Goal: Book appointment/travel/reservation

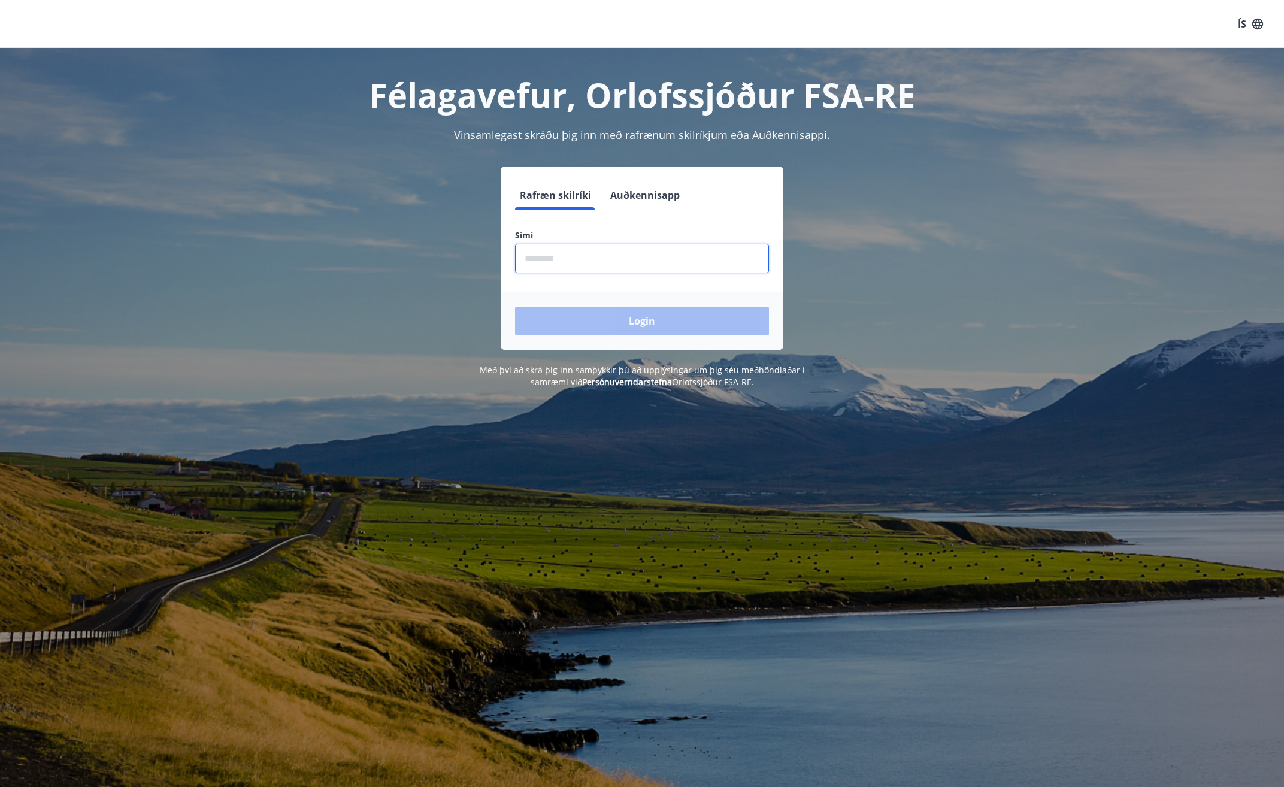
click at [560, 257] on input "phone" at bounding box center [642, 258] width 254 height 29
type input "********"
click at [650, 313] on button "Login" at bounding box center [642, 321] width 254 height 29
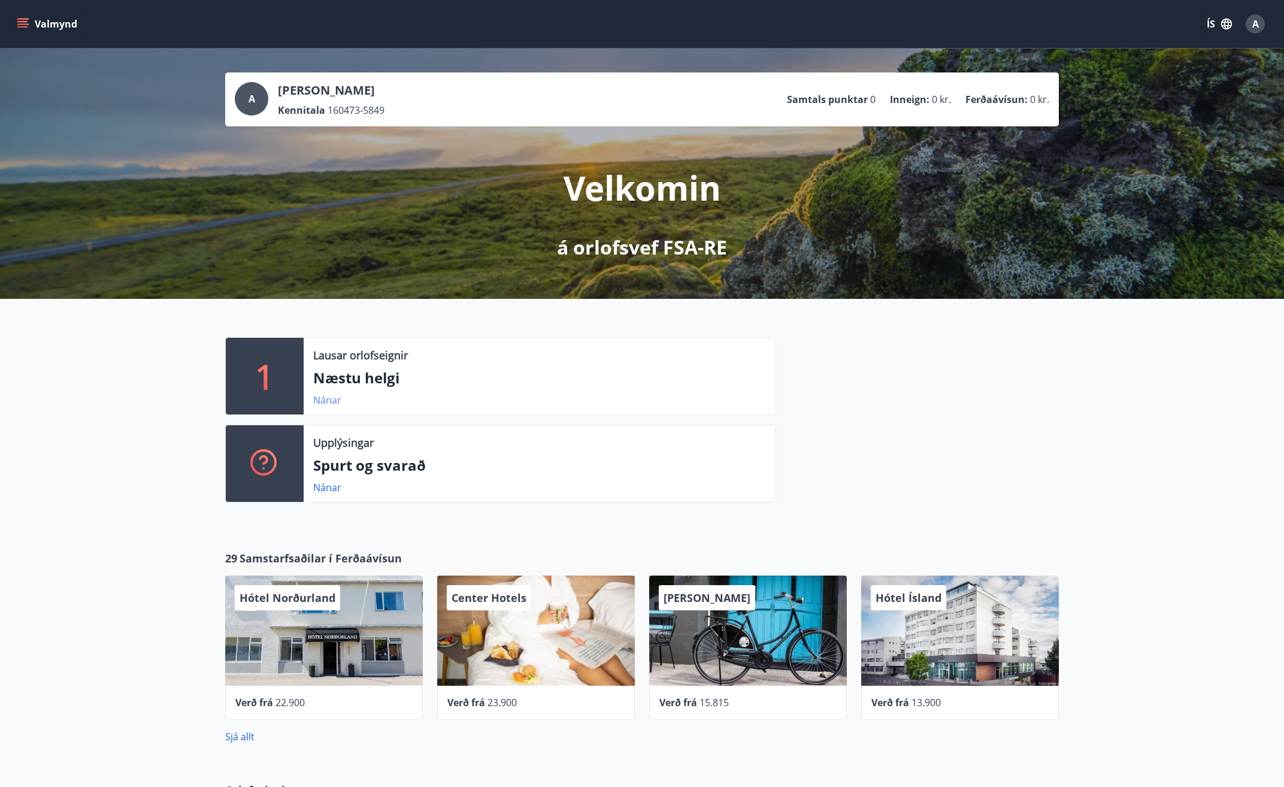
click at [328, 398] on link "Nánar" at bounding box center [327, 399] width 28 height 13
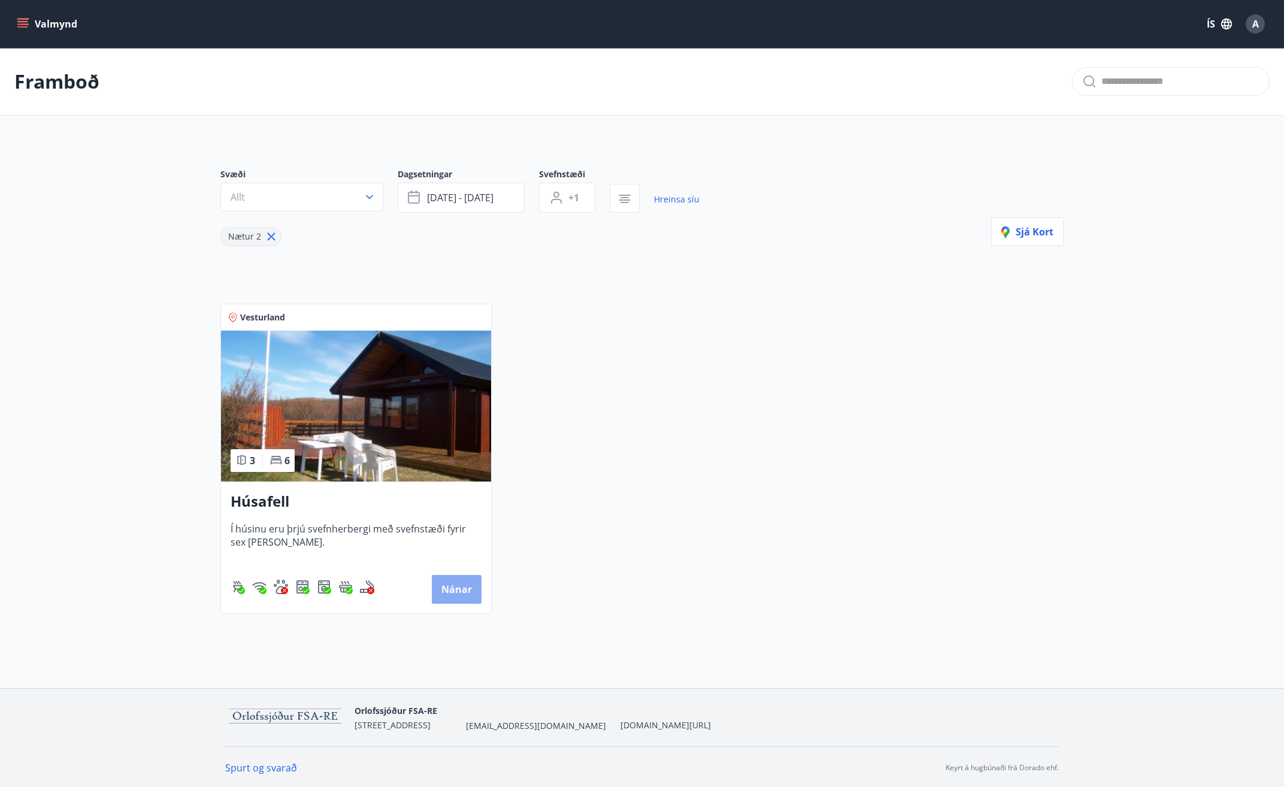
click at [453, 590] on button "Nánar" at bounding box center [457, 589] width 50 height 29
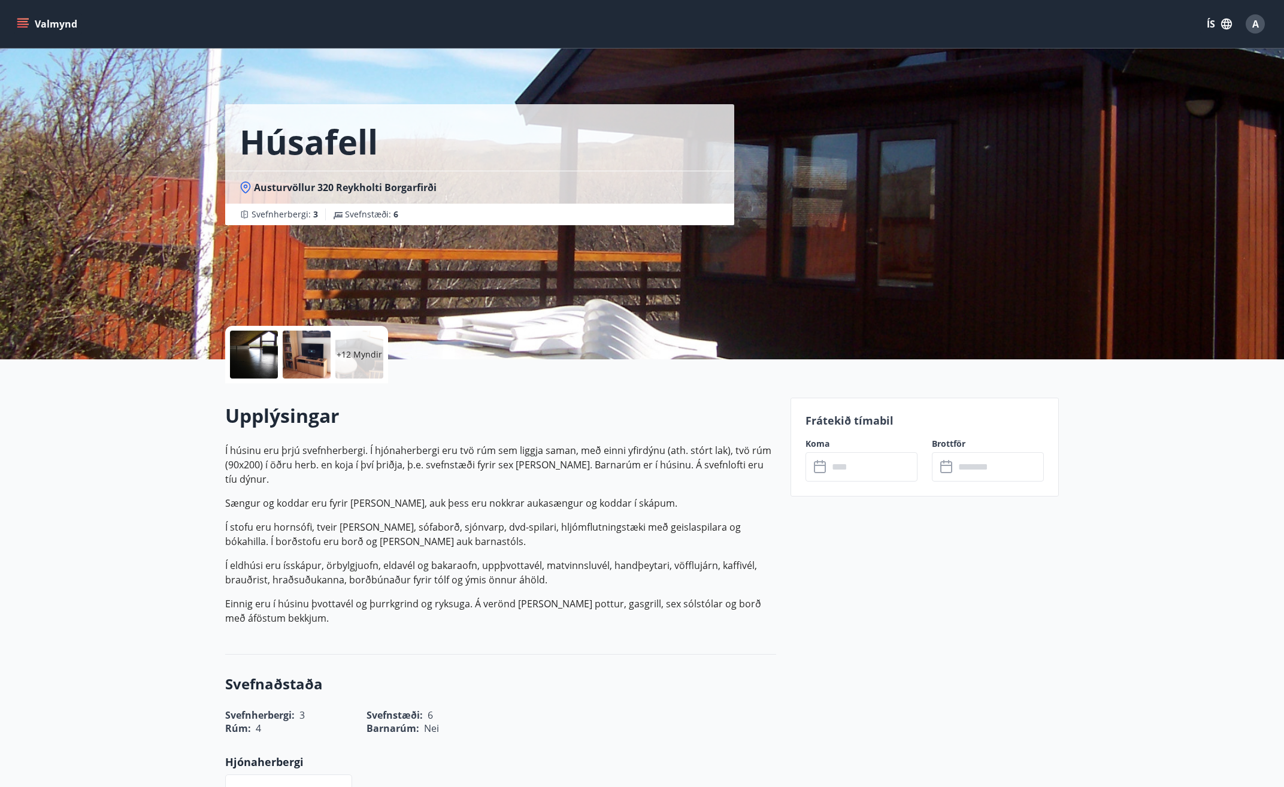
click at [268, 356] on div at bounding box center [254, 355] width 48 height 48
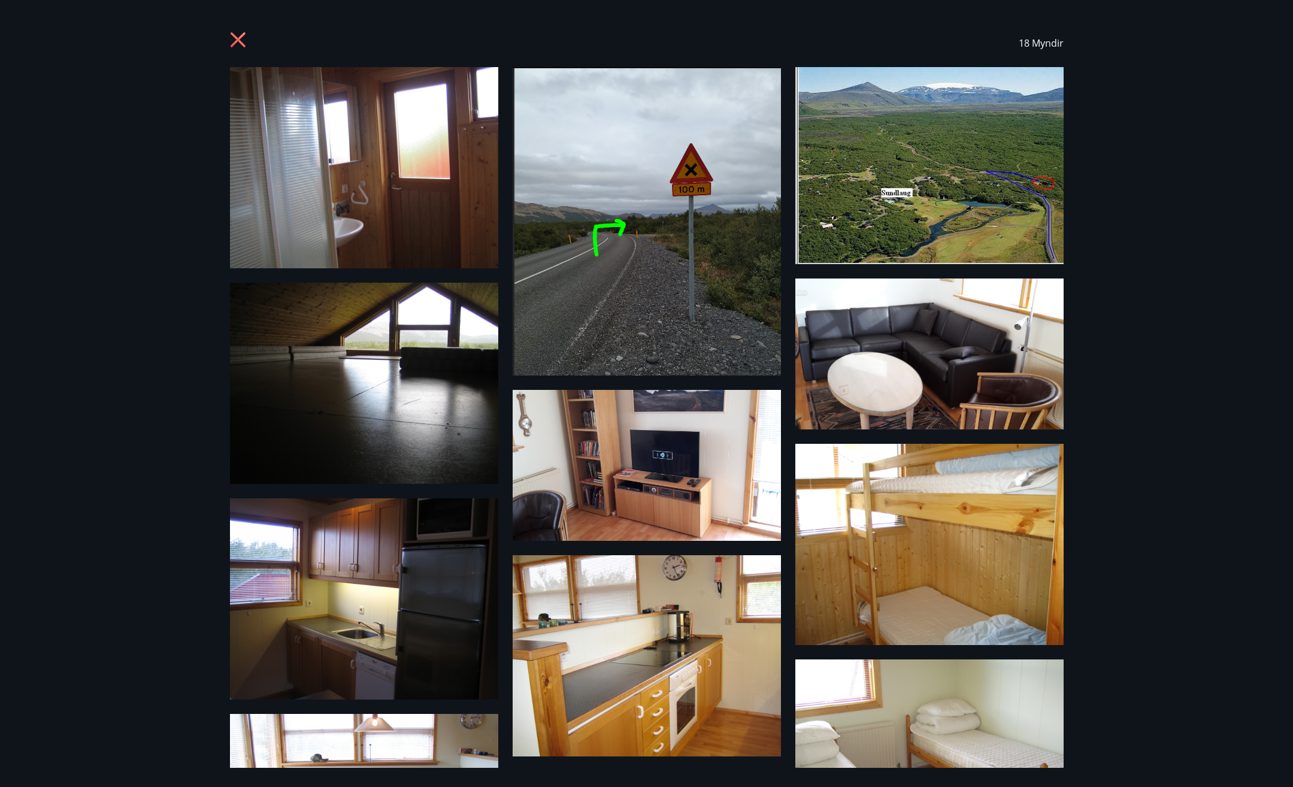
click at [402, 210] on img at bounding box center [364, 167] width 268 height 201
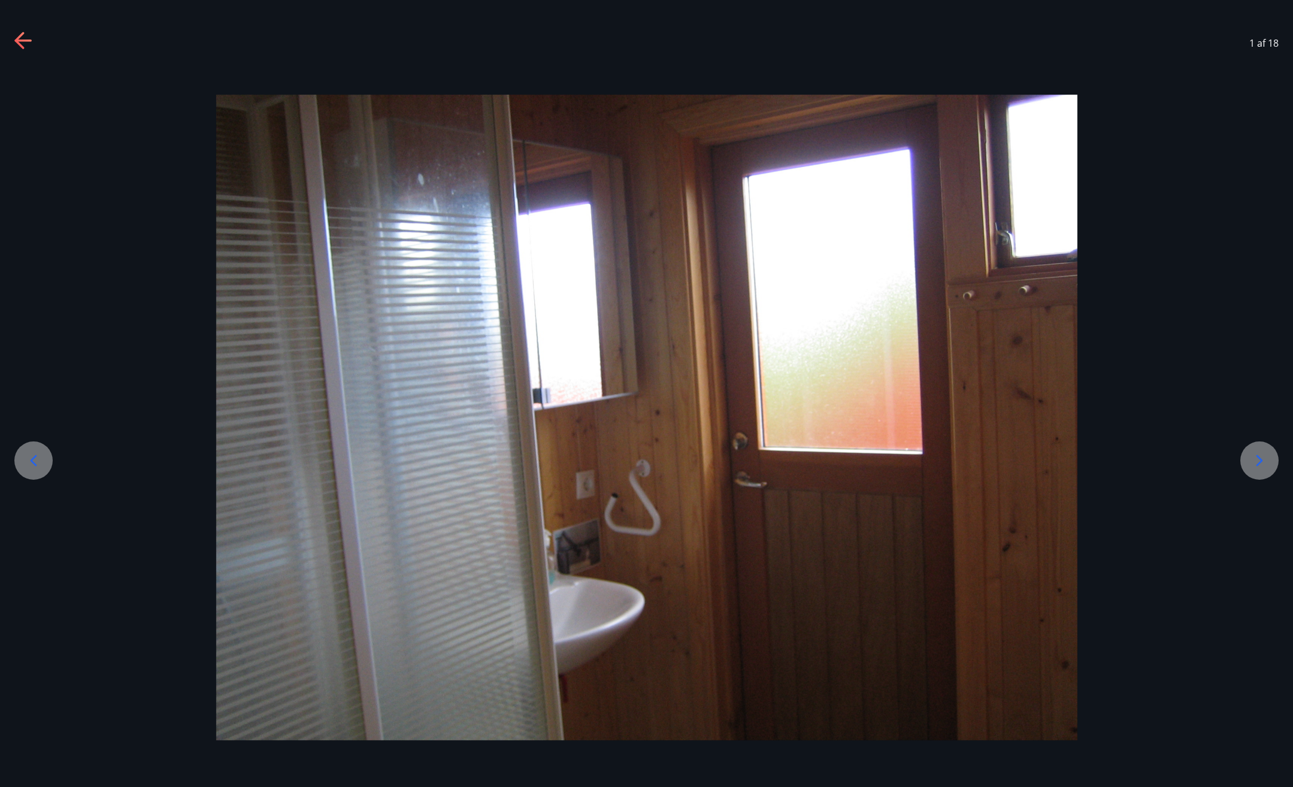
click at [1265, 454] on icon at bounding box center [1259, 460] width 19 height 19
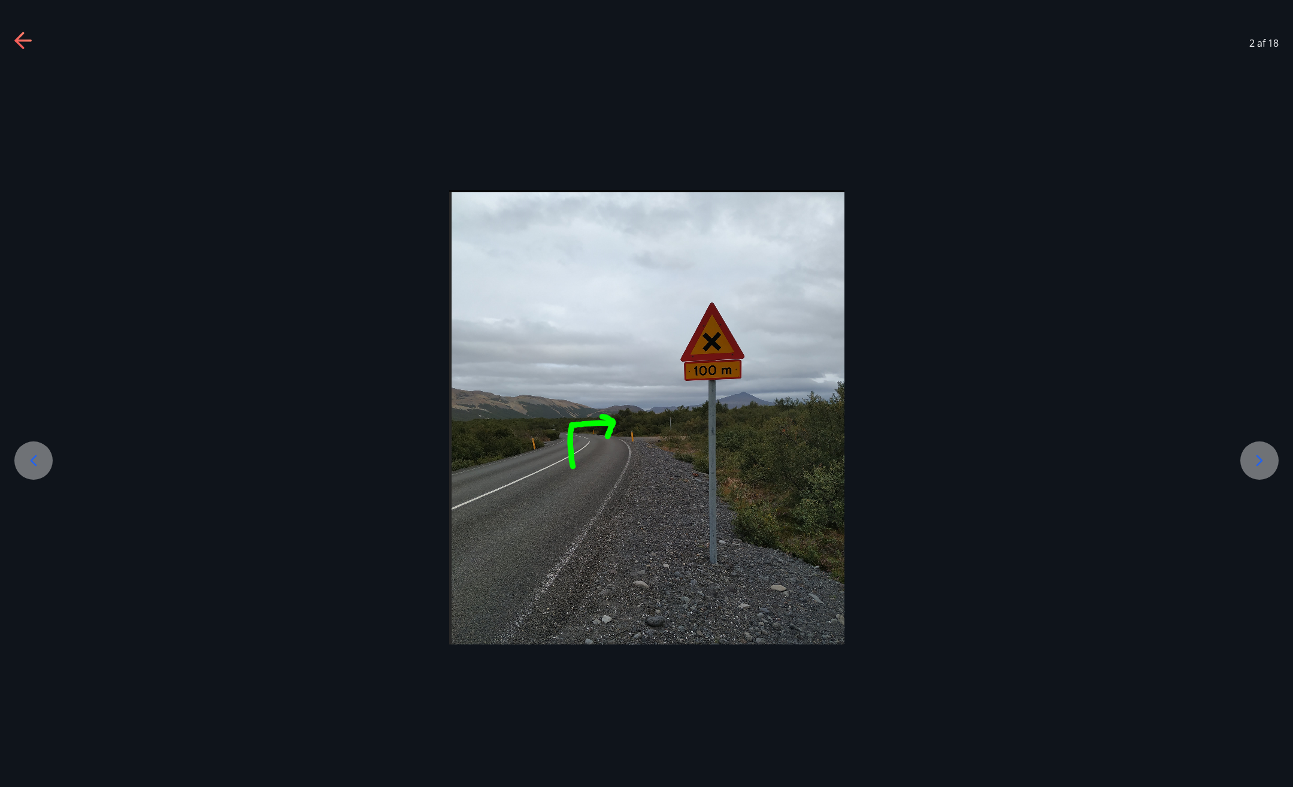
click at [1259, 456] on icon at bounding box center [1259, 460] width 19 height 19
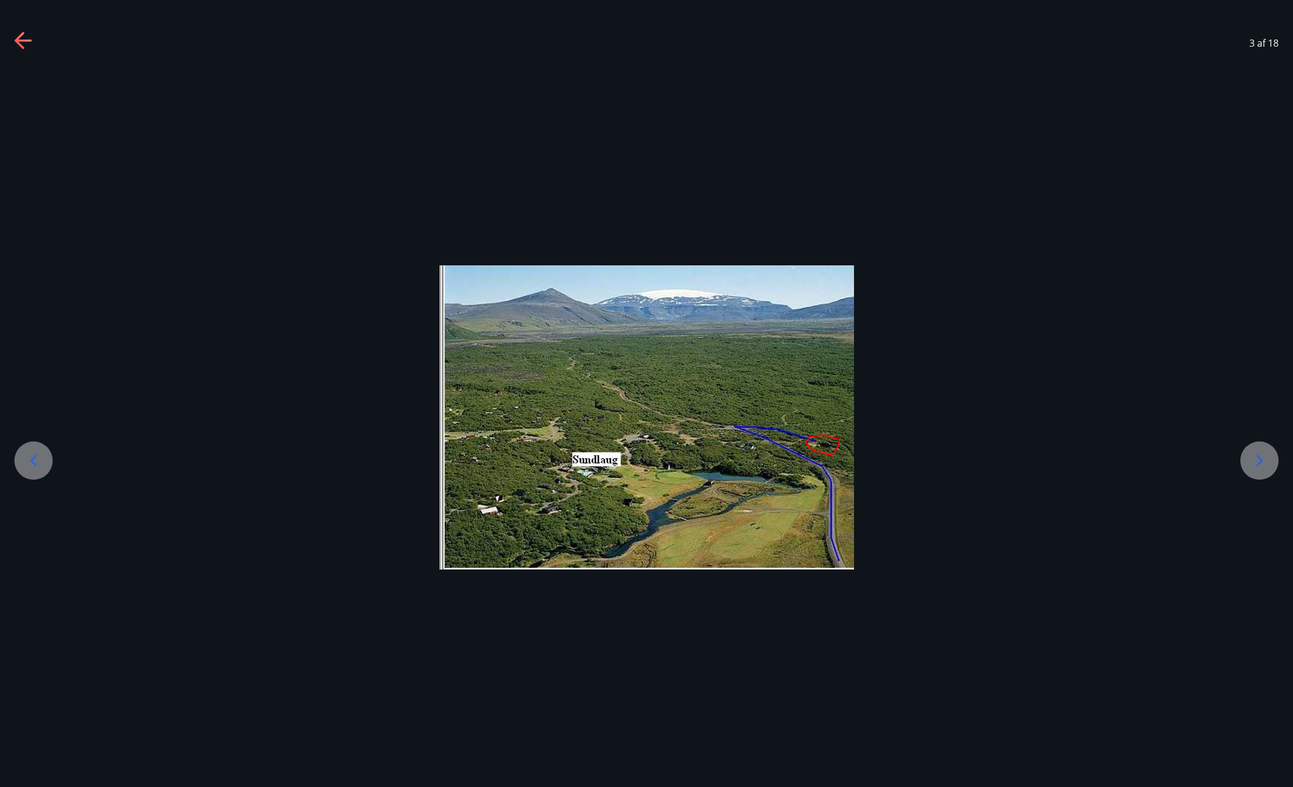
click at [1245, 456] on div at bounding box center [1259, 460] width 38 height 38
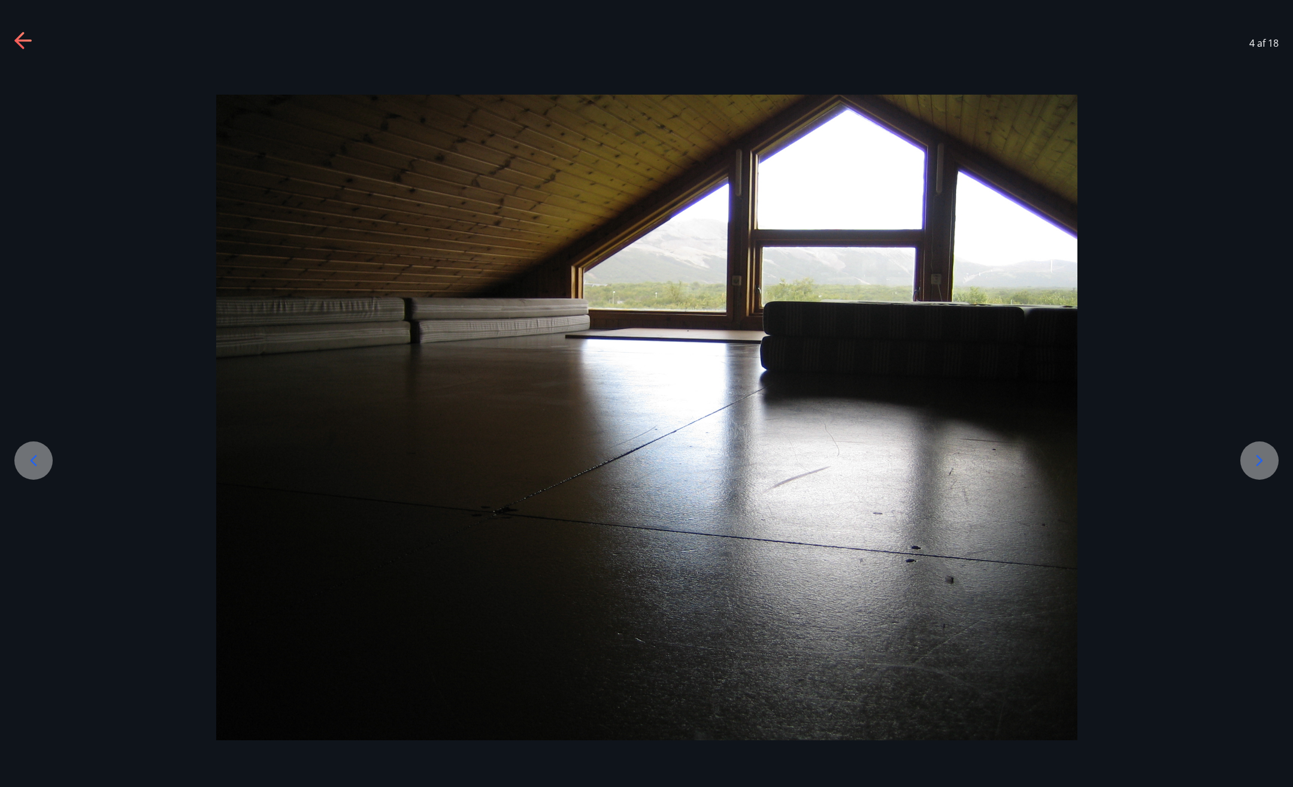
click at [1243, 456] on div at bounding box center [1259, 460] width 38 height 38
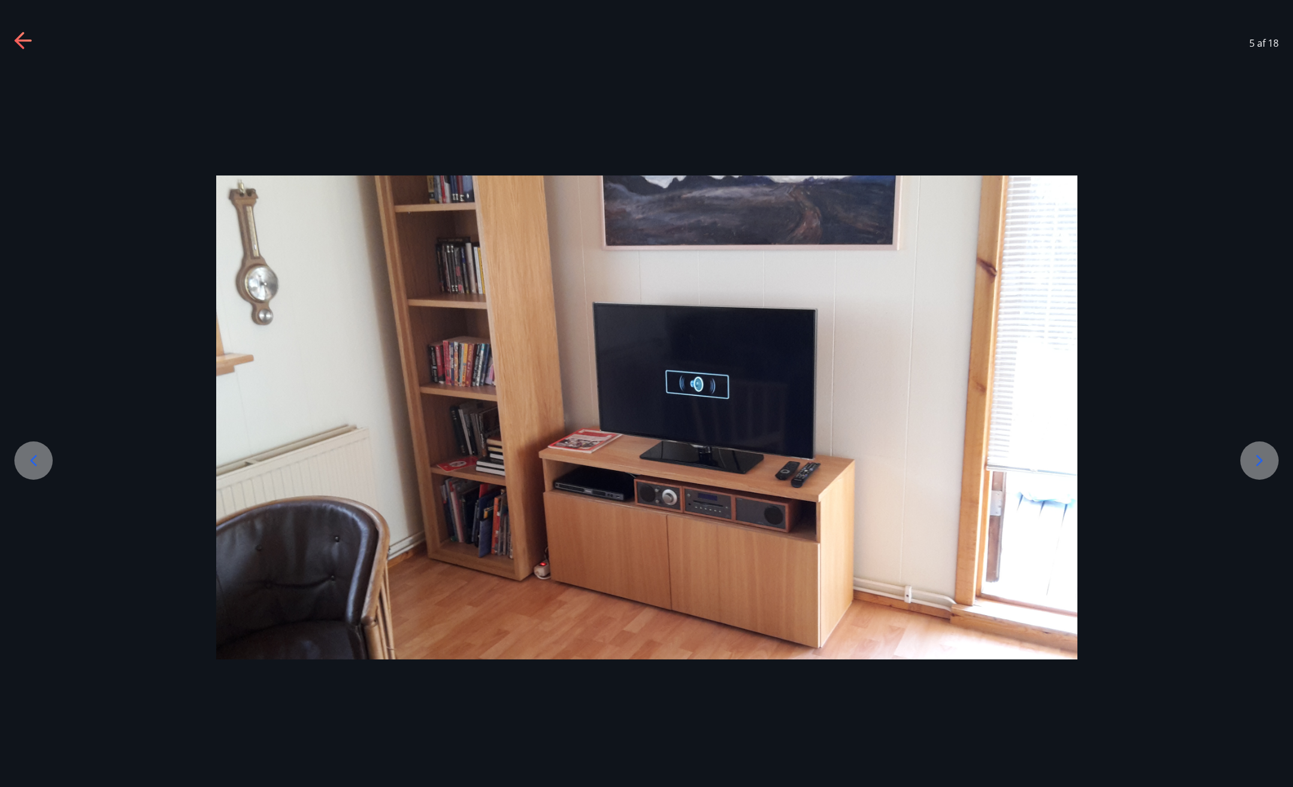
click at [1243, 456] on div at bounding box center [1259, 460] width 38 height 38
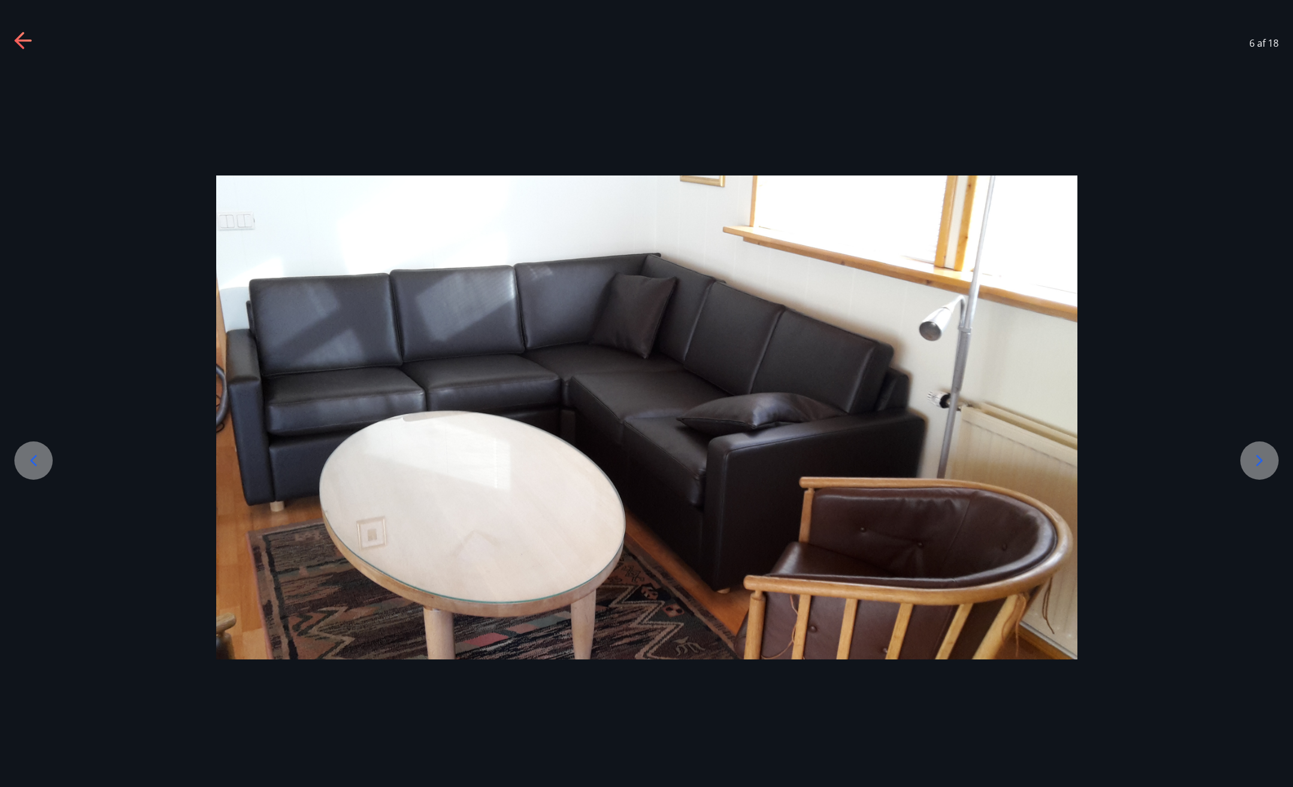
click at [1243, 456] on div at bounding box center [1259, 460] width 38 height 38
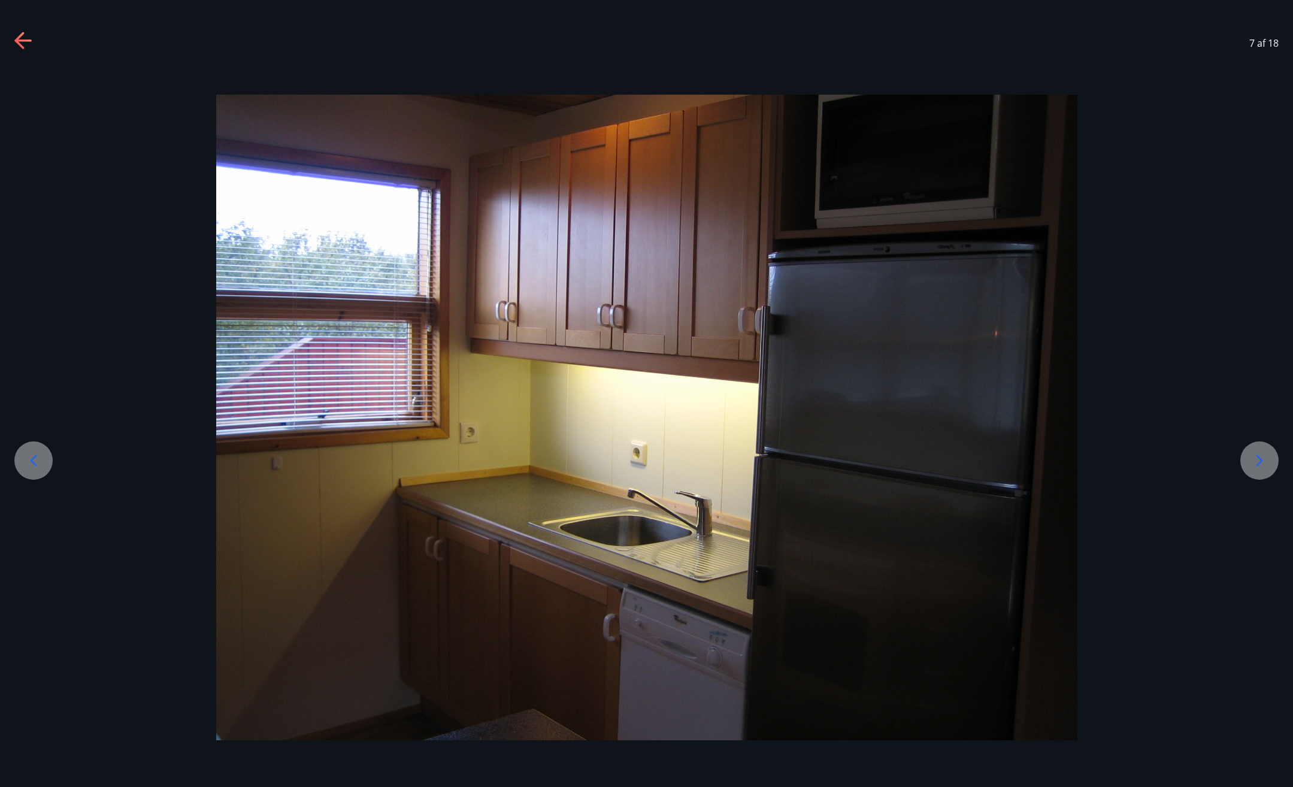
click at [1243, 456] on div at bounding box center [1259, 460] width 38 height 38
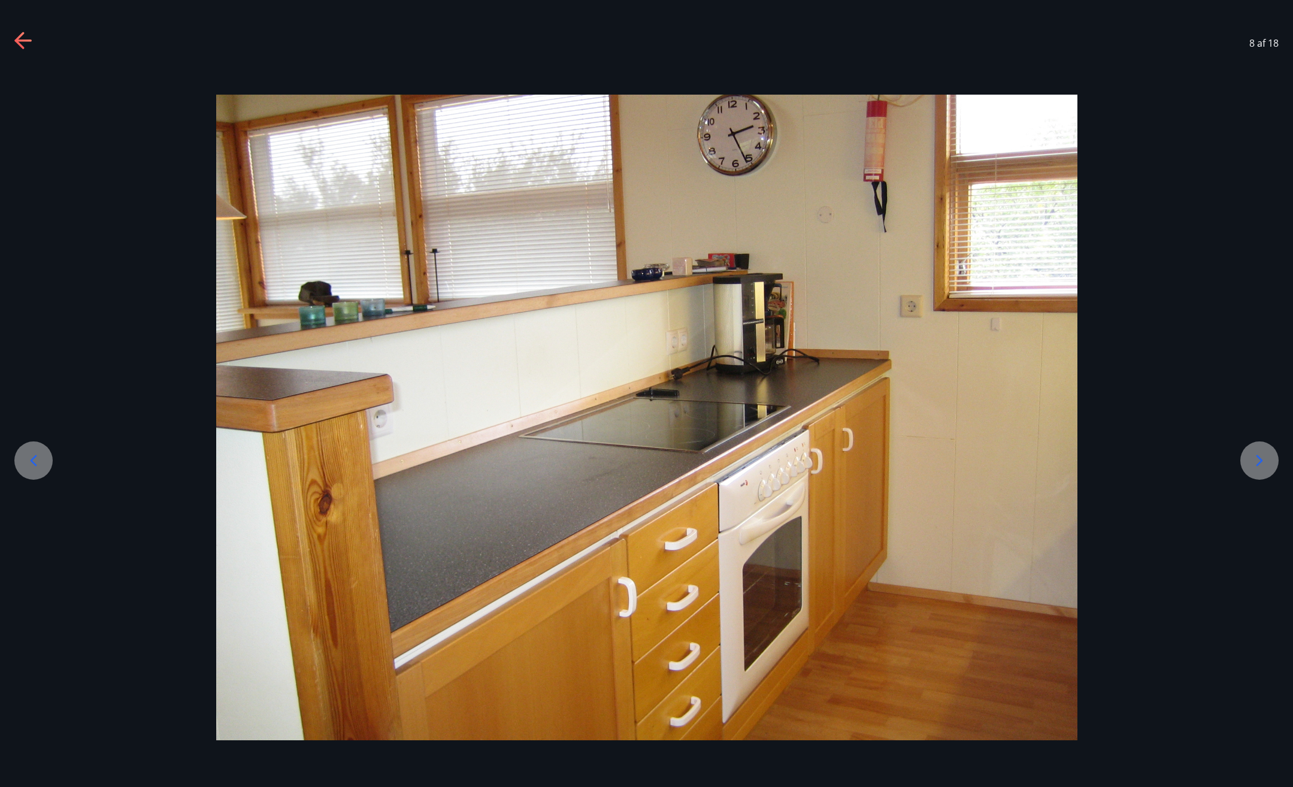
click at [1243, 455] on div at bounding box center [1259, 460] width 38 height 38
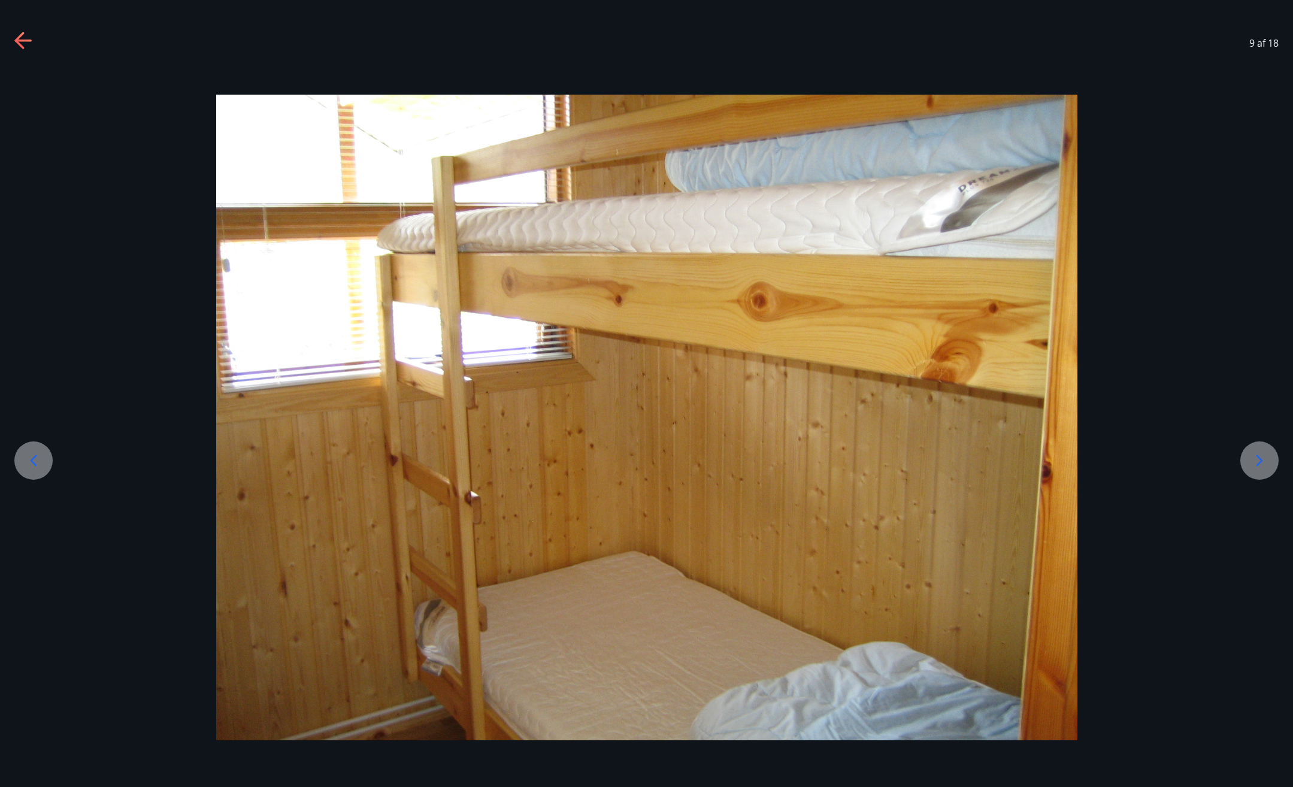
click at [1243, 455] on div at bounding box center [1259, 460] width 38 height 38
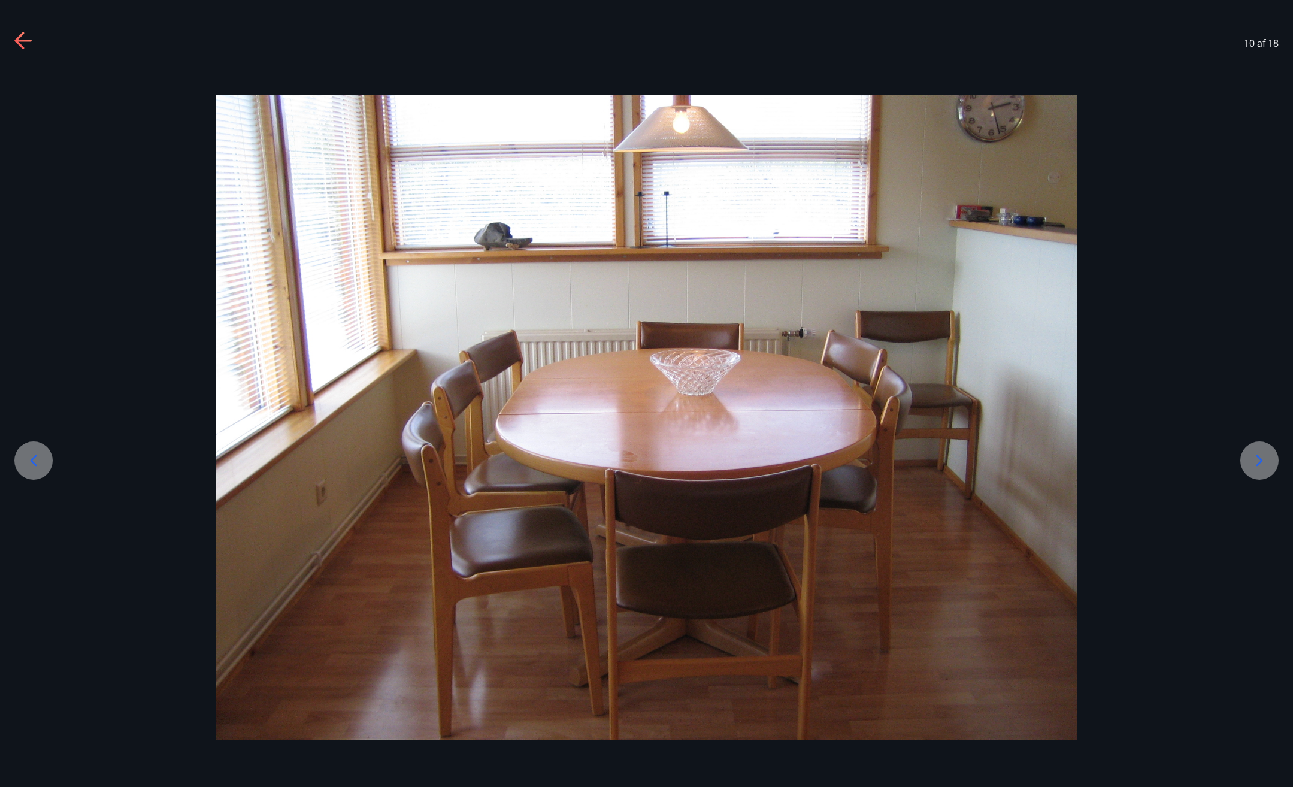
click at [1243, 454] on div at bounding box center [1259, 460] width 38 height 38
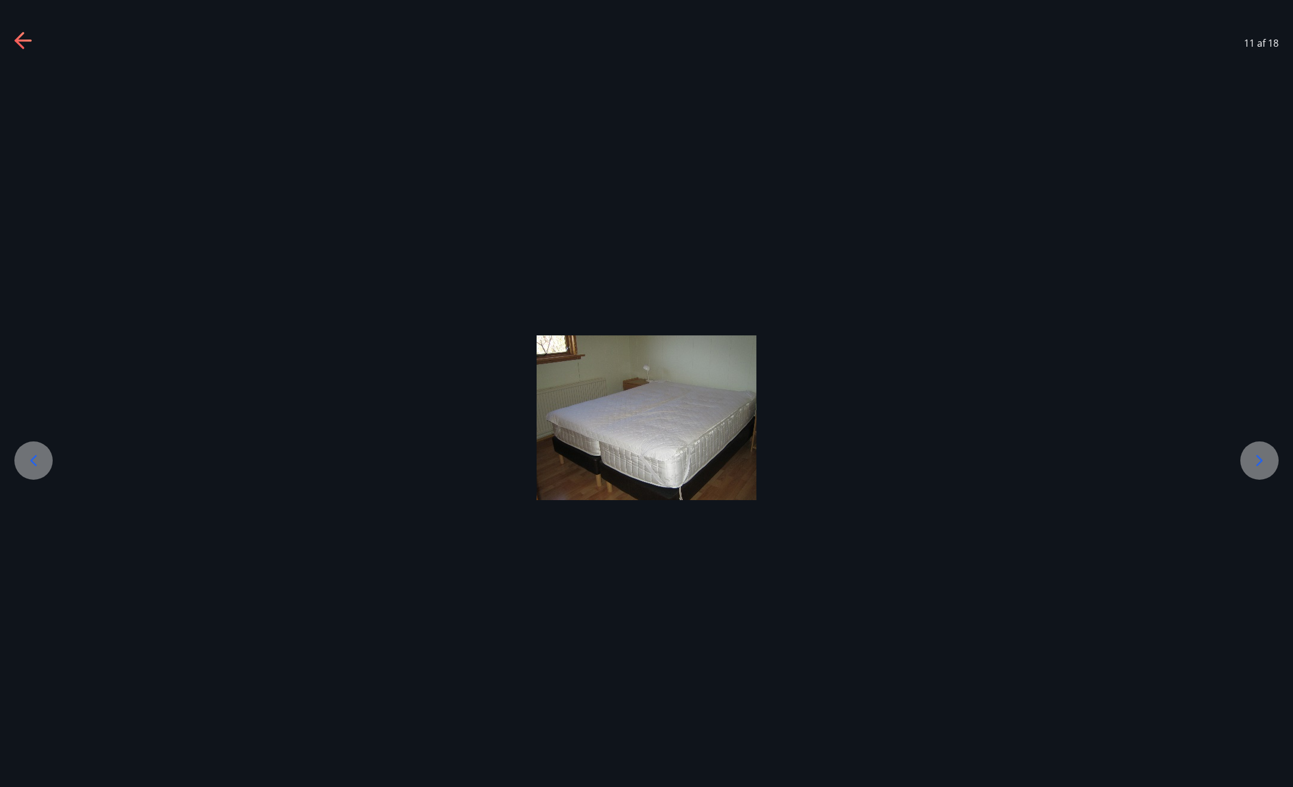
click at [1242, 454] on div at bounding box center [1259, 460] width 38 height 38
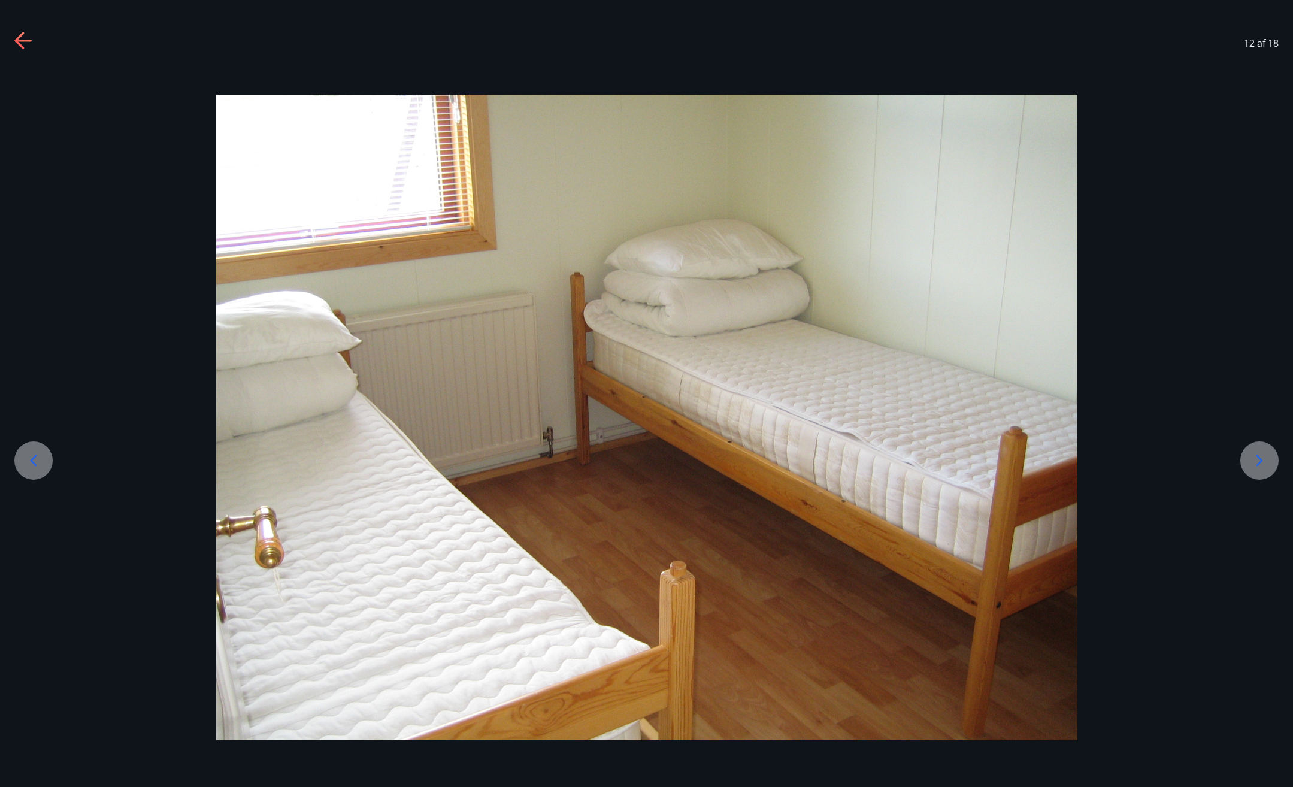
click at [1242, 453] on div at bounding box center [1259, 460] width 38 height 38
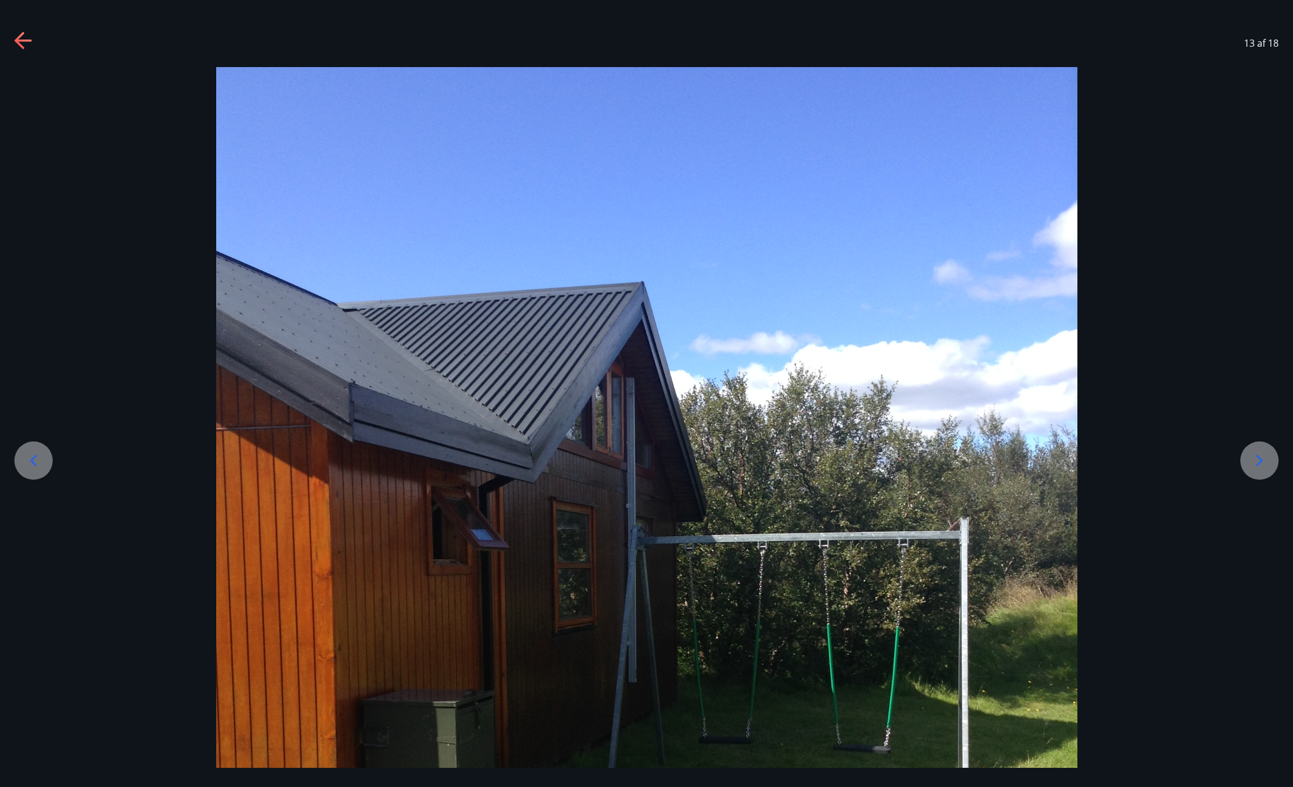
click at [1264, 472] on div at bounding box center [1259, 460] width 38 height 38
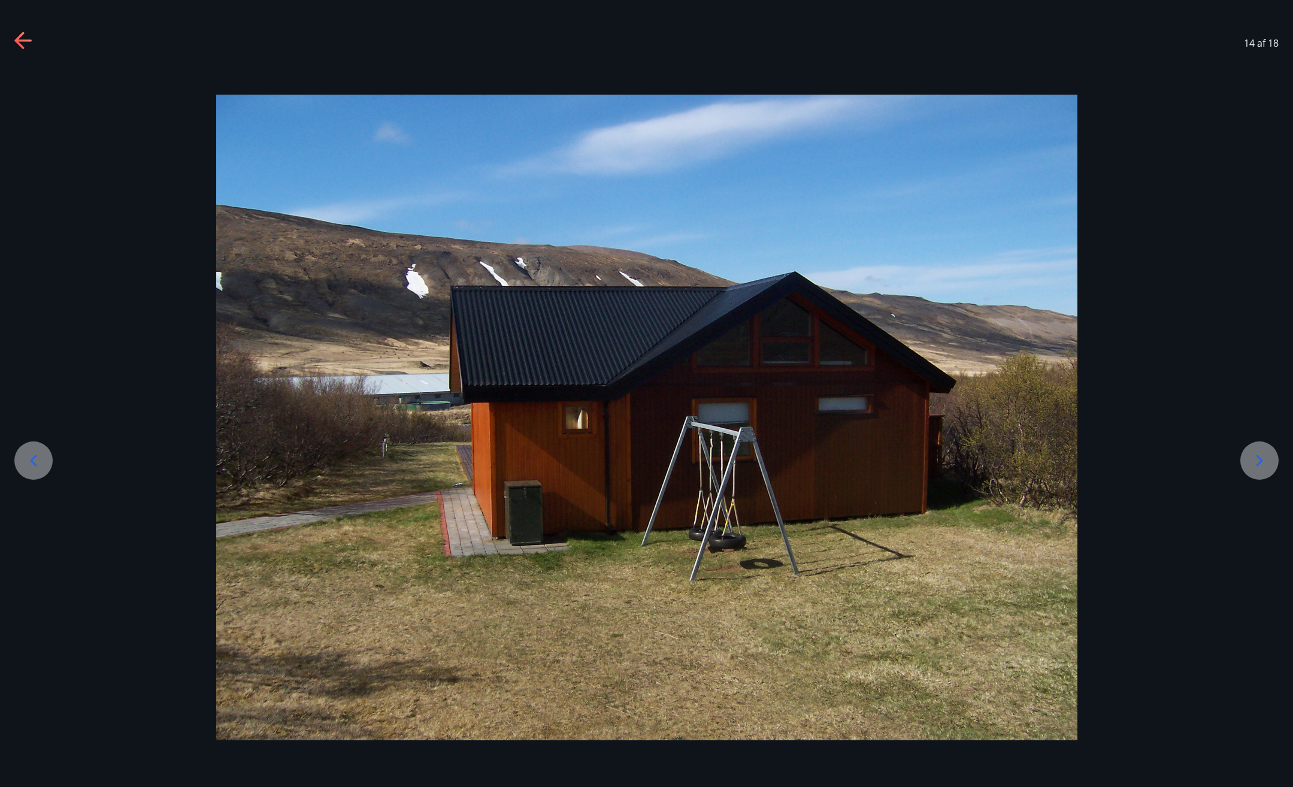
click at [1258, 461] on icon at bounding box center [1259, 460] width 19 height 19
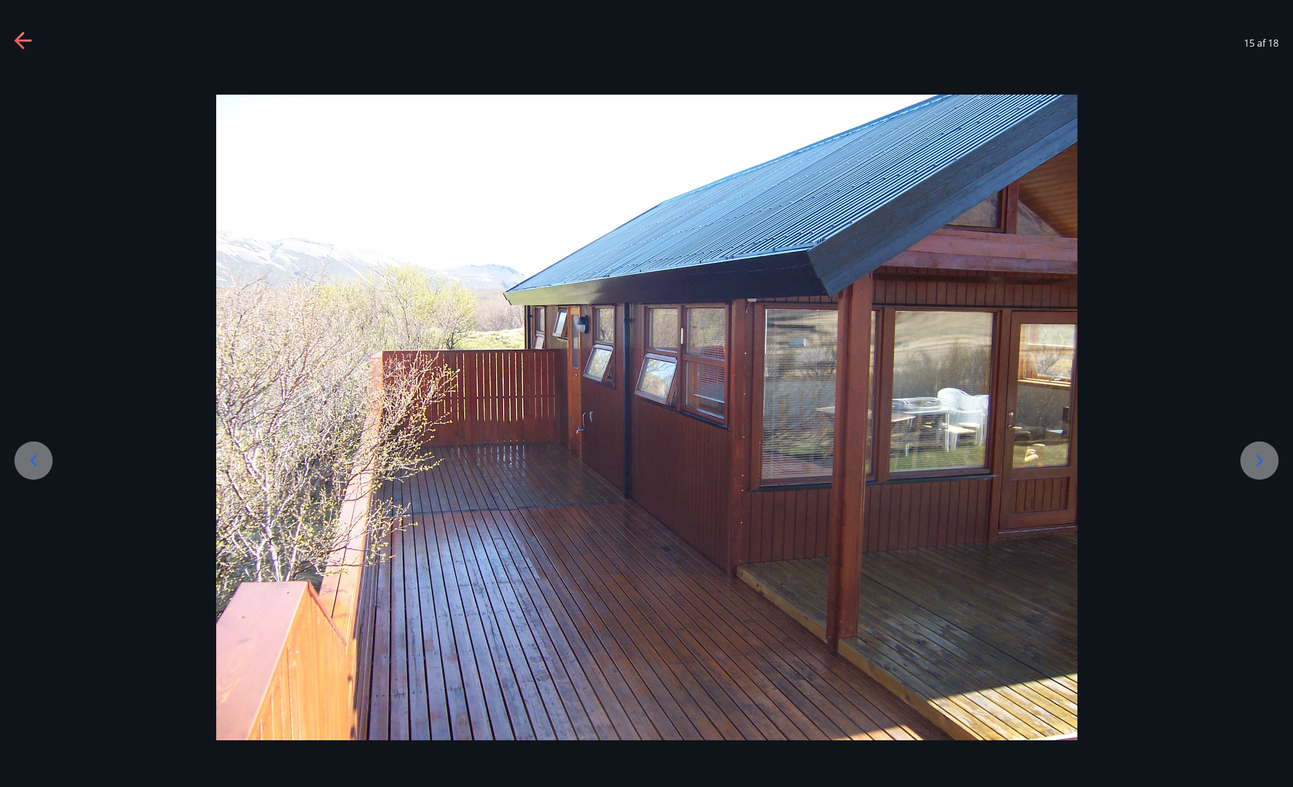
click at [1258, 461] on icon at bounding box center [1259, 460] width 19 height 19
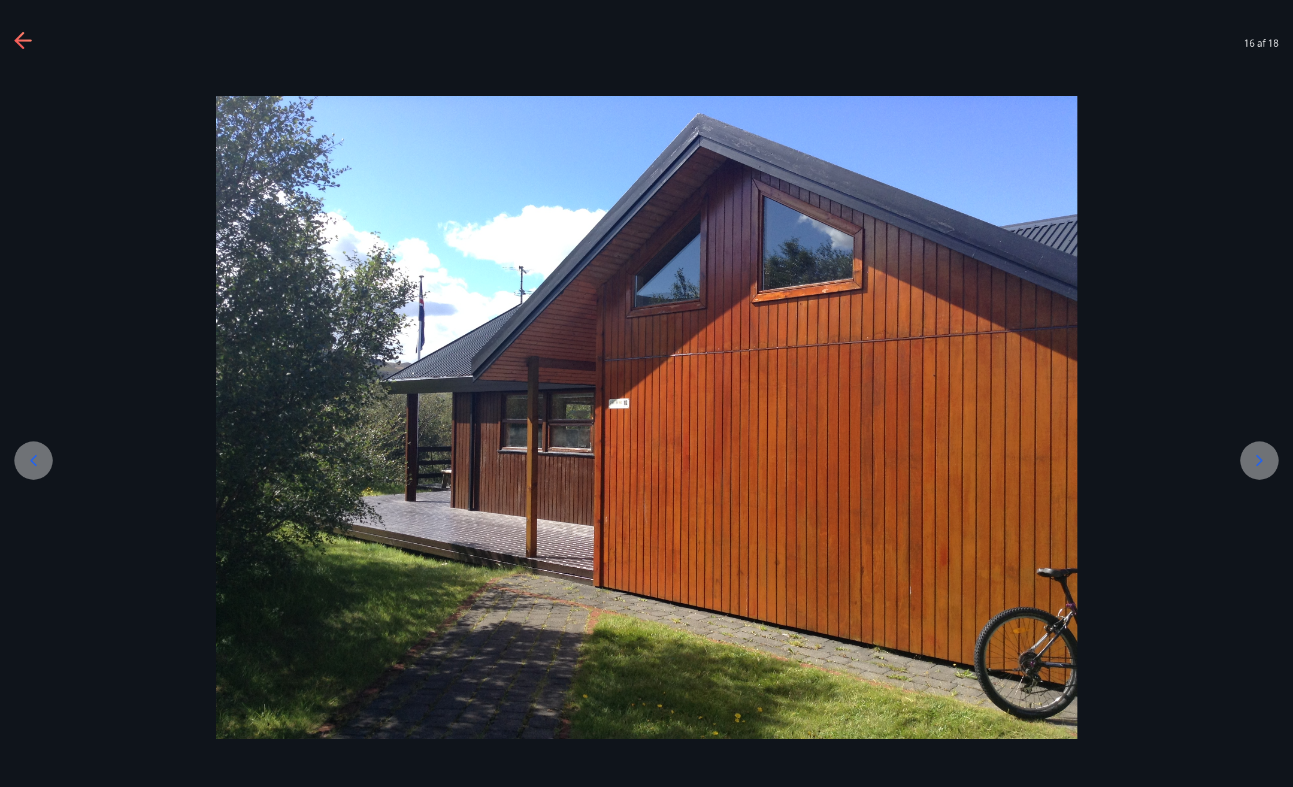
click at [1258, 461] on icon at bounding box center [1259, 460] width 19 height 19
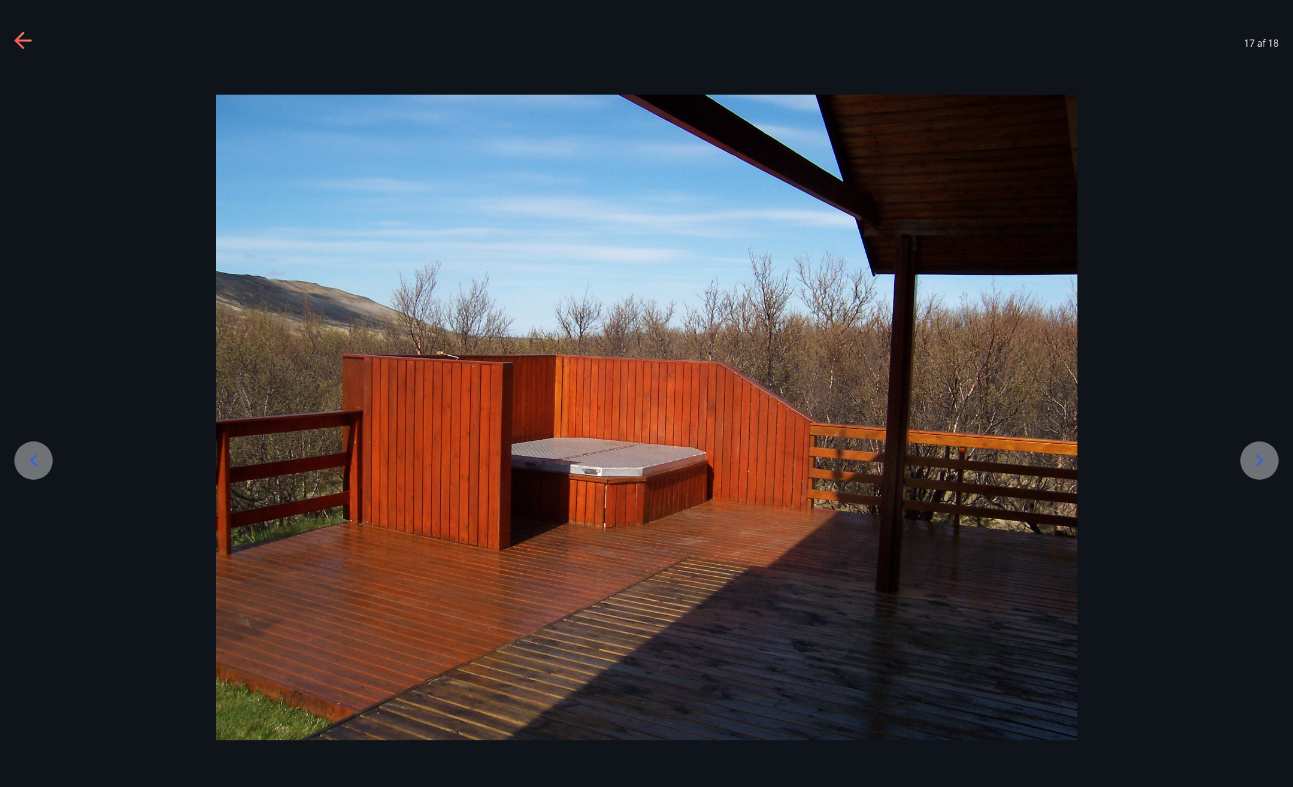
click at [1258, 461] on icon at bounding box center [1259, 460] width 19 height 19
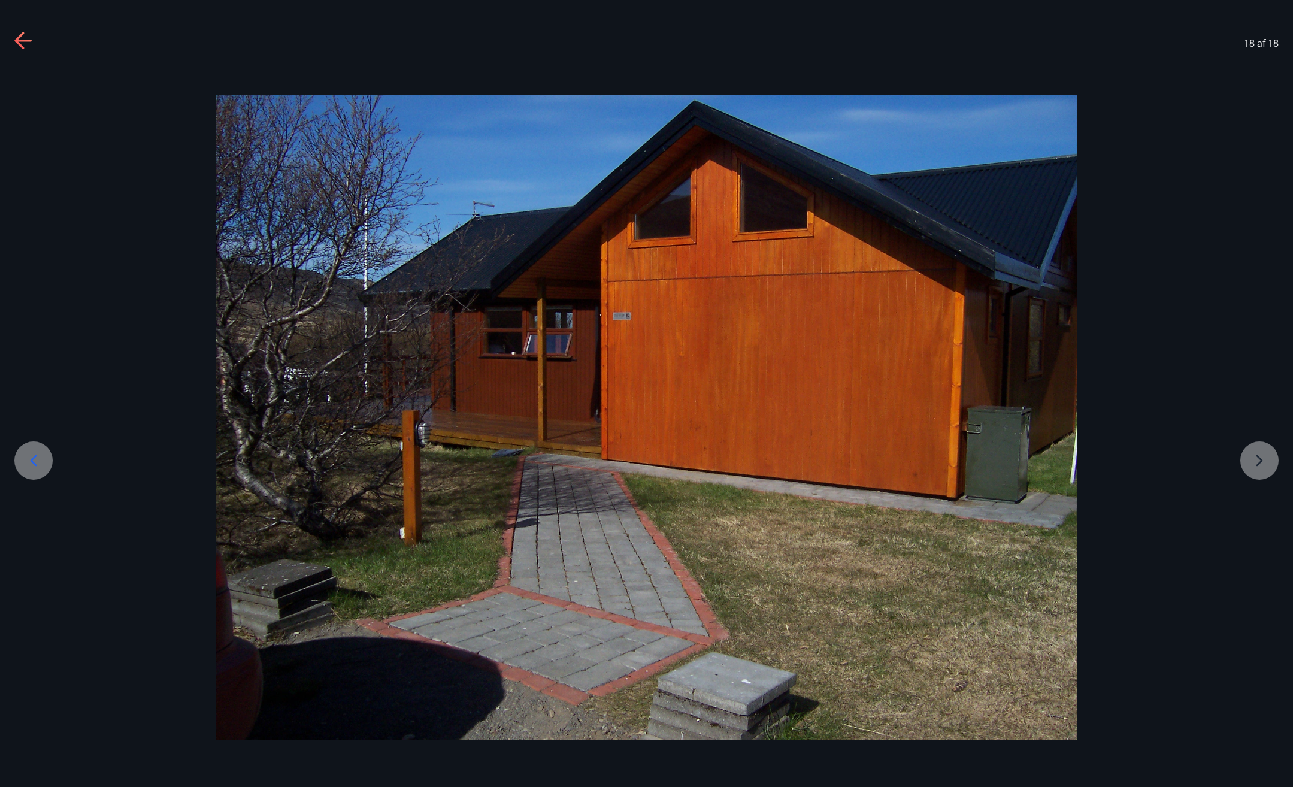
click at [1258, 461] on div at bounding box center [646, 418] width 1293 height 646
click at [29, 31] on div "18 af 18" at bounding box center [646, 43] width 1293 height 48
click at [26, 40] on icon at bounding box center [22, 41] width 17 height 2
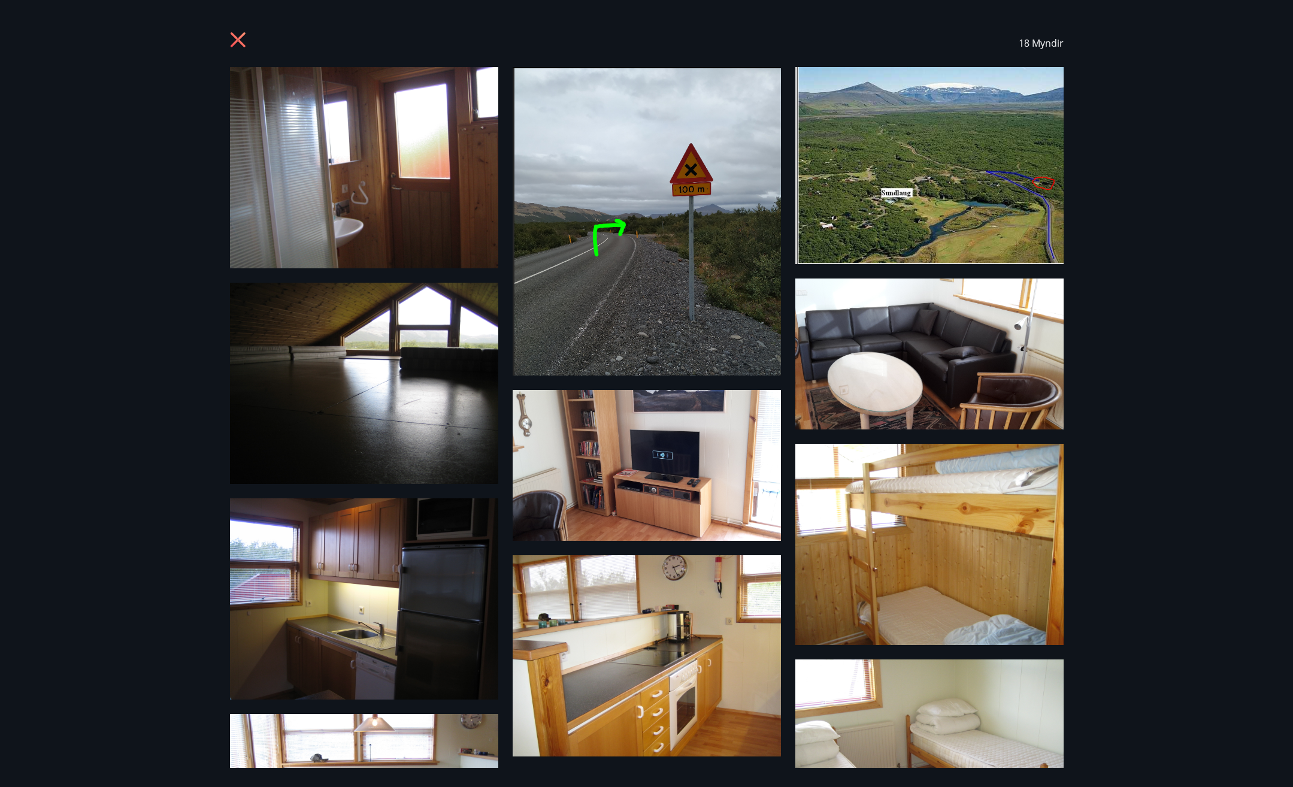
click at [232, 38] on icon at bounding box center [239, 41] width 19 height 19
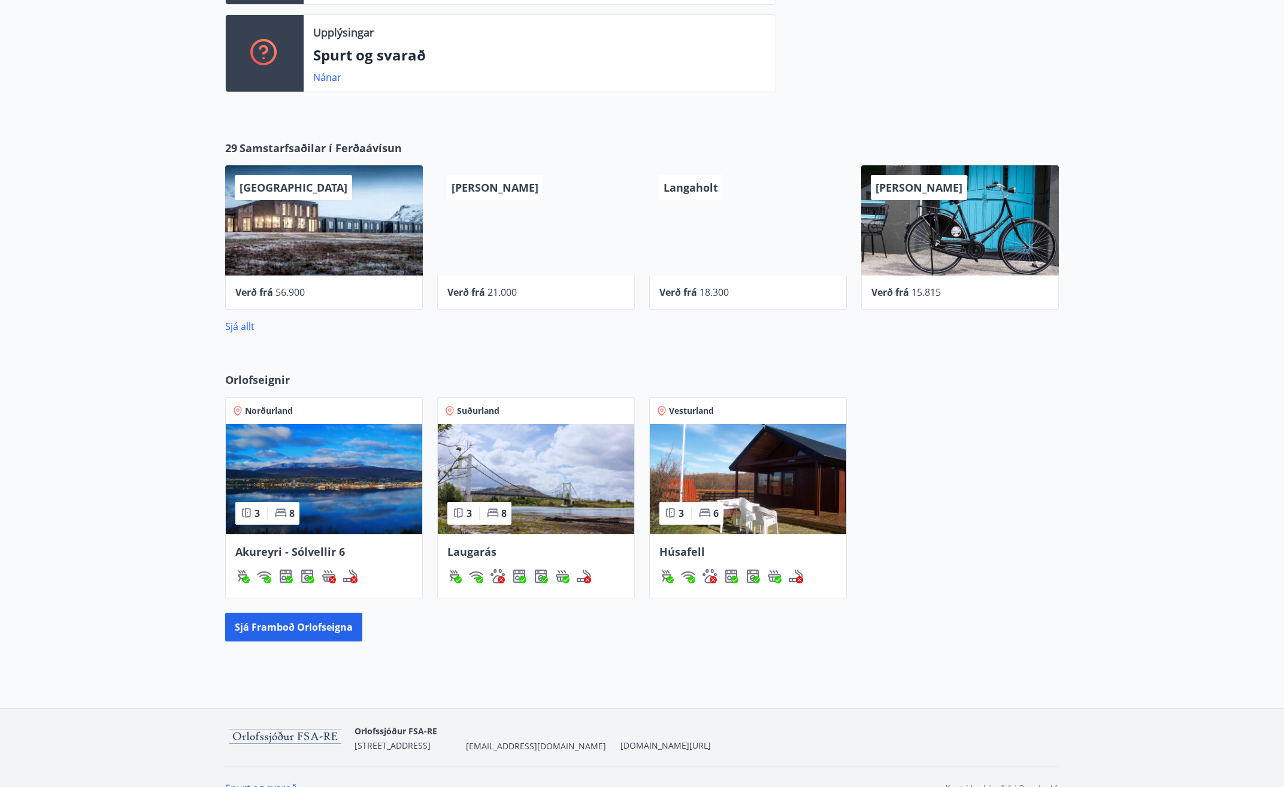
scroll to position [419, 0]
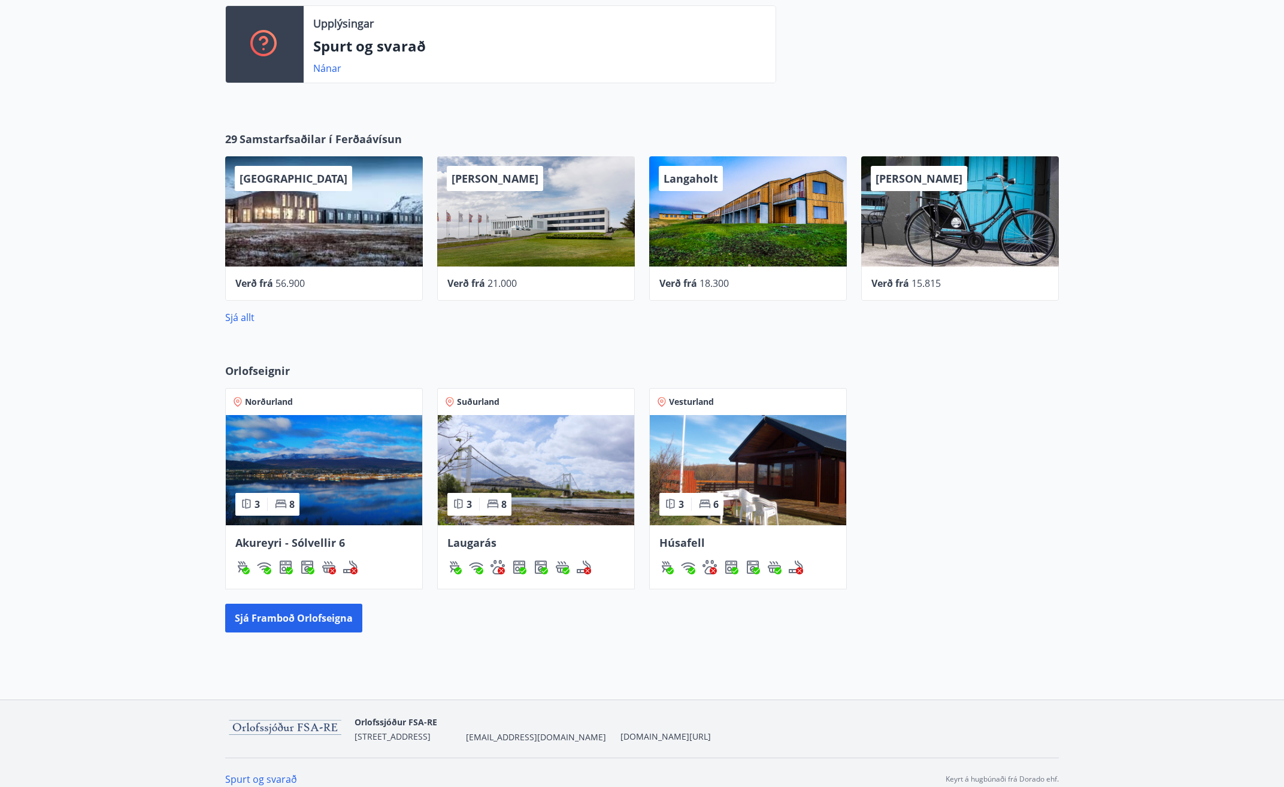
click at [565, 471] on img at bounding box center [536, 470] width 196 height 110
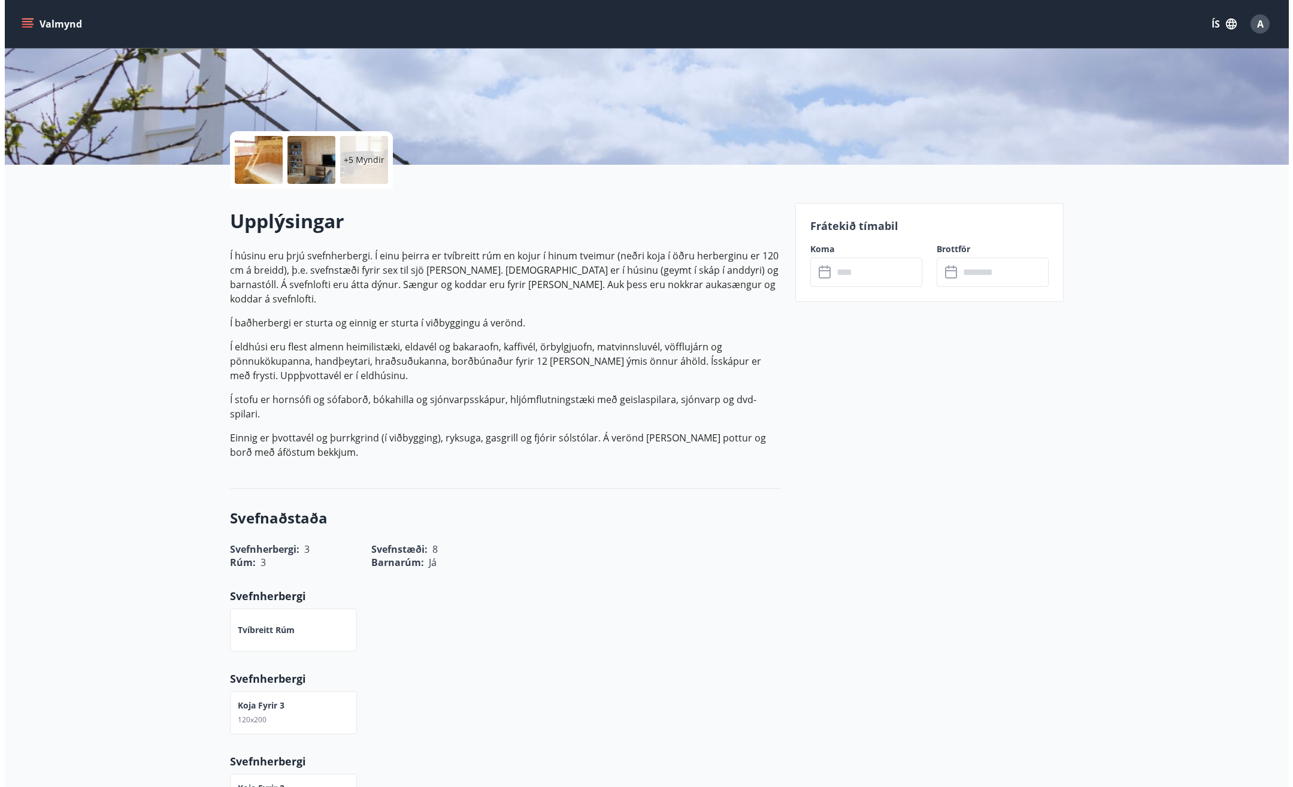
scroll to position [180, 0]
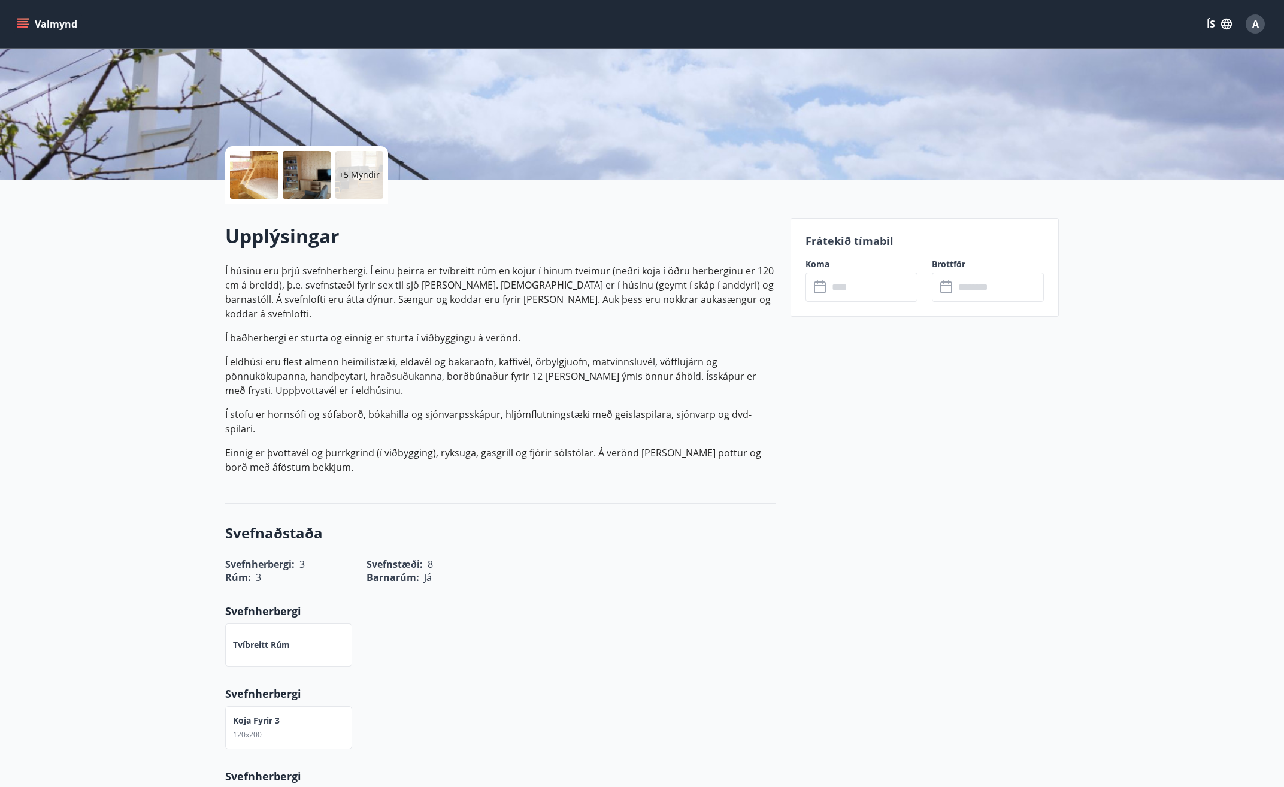
click at [256, 172] on div at bounding box center [254, 175] width 48 height 48
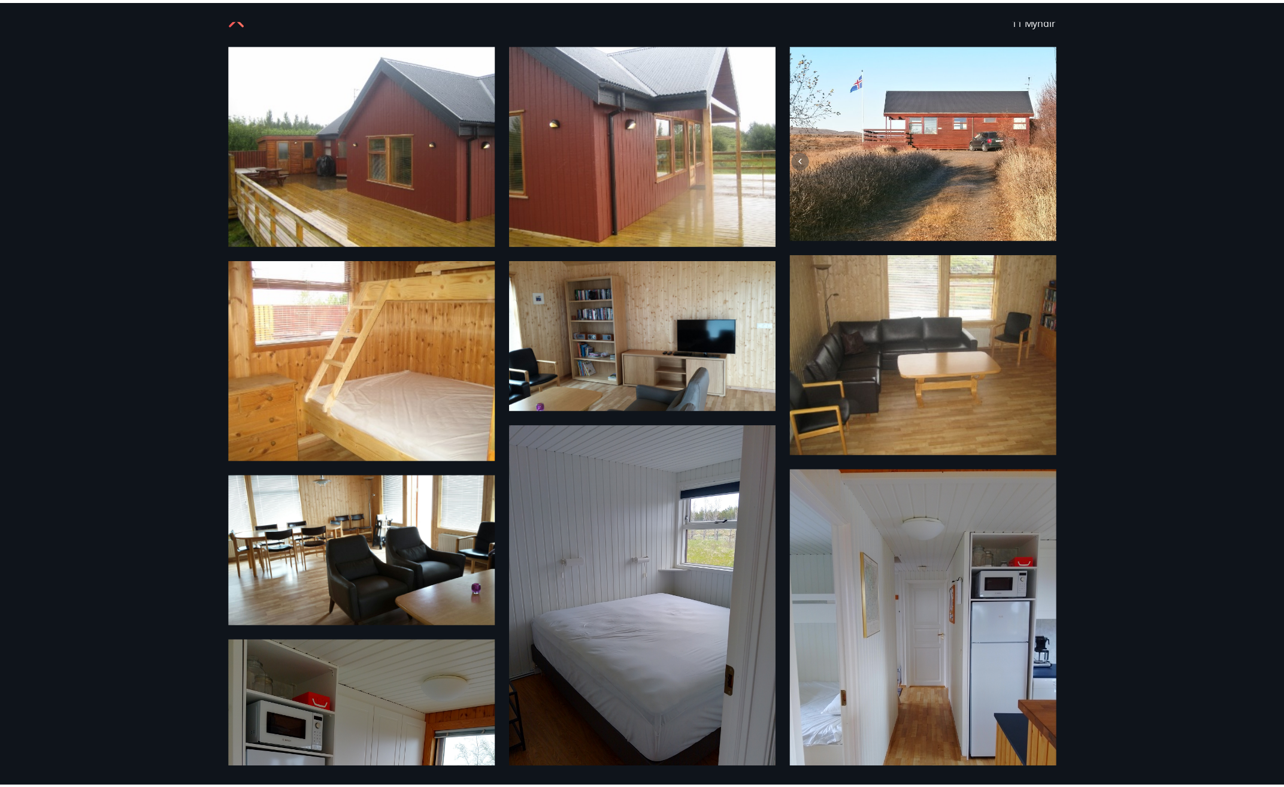
scroll to position [0, 0]
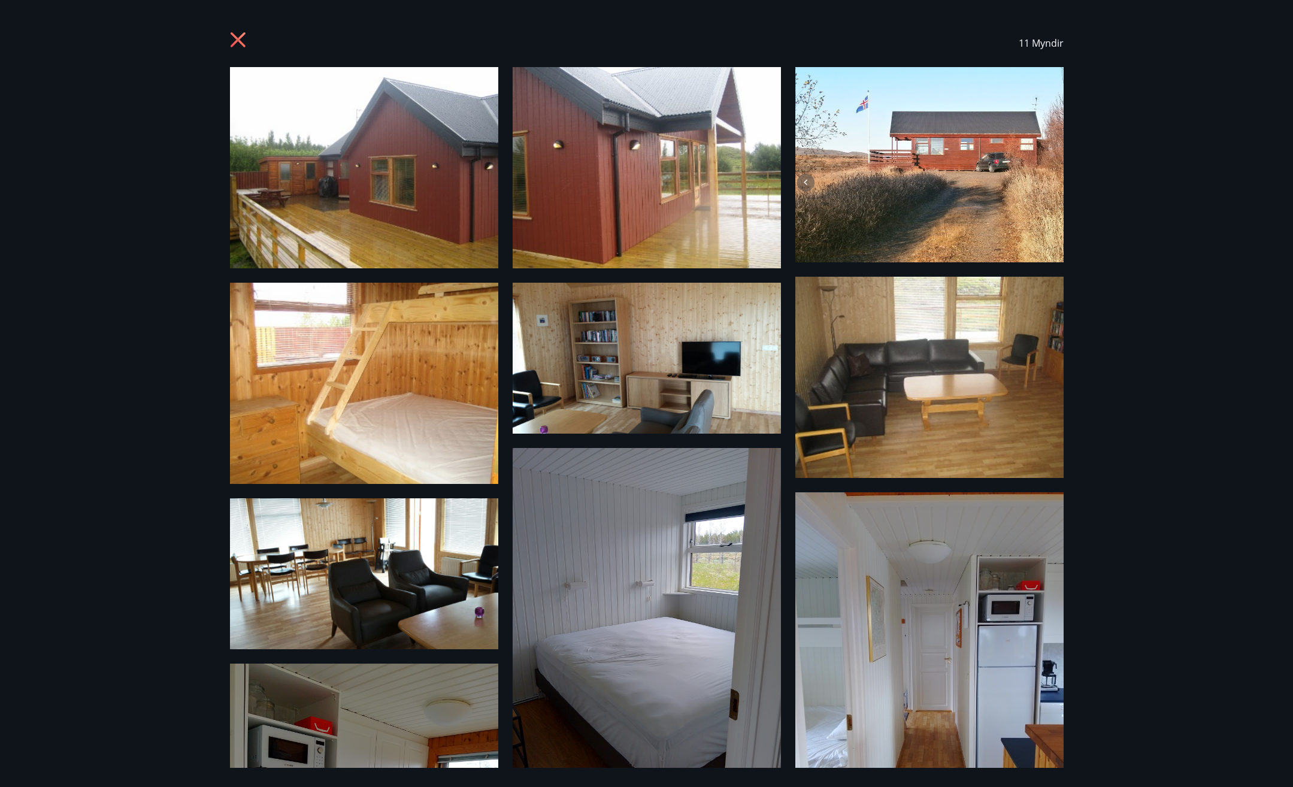
click at [297, 177] on img at bounding box center [364, 167] width 268 height 201
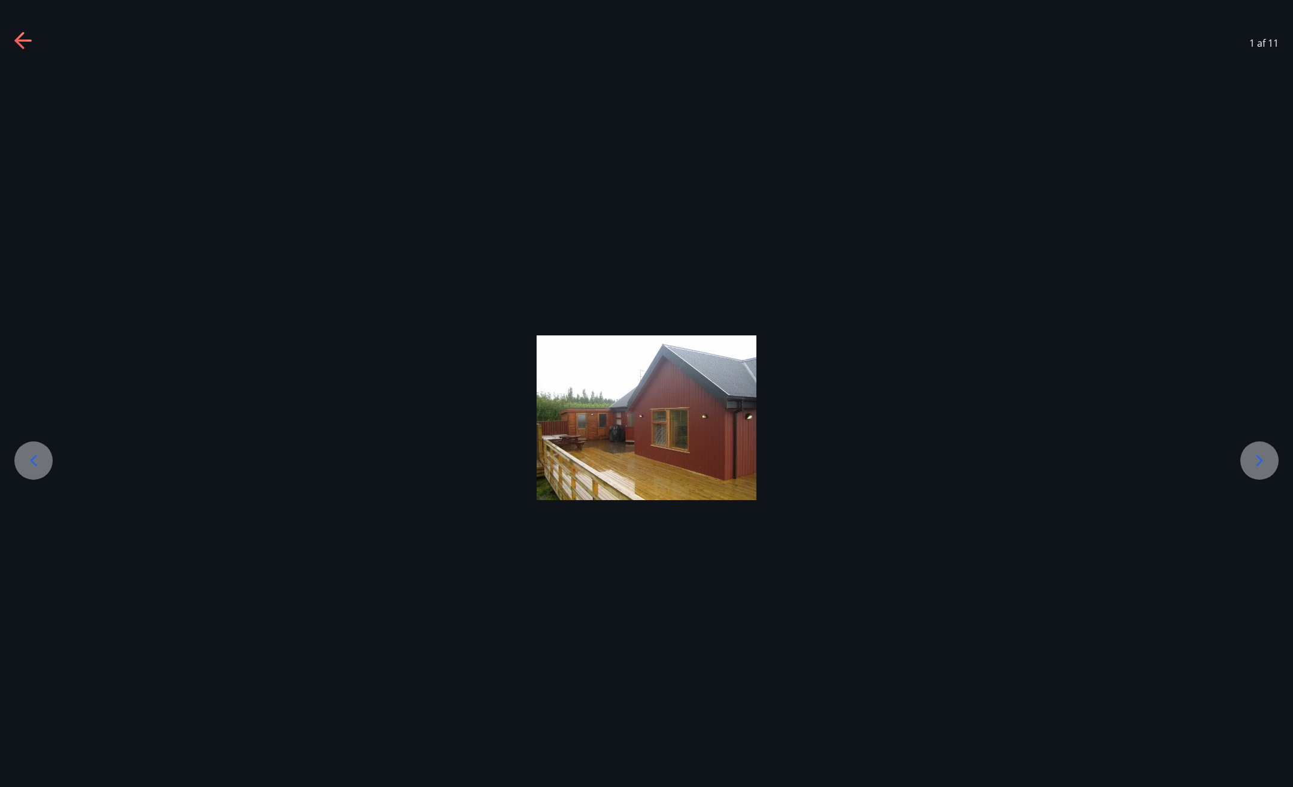
click at [1260, 457] on icon at bounding box center [1259, 460] width 19 height 19
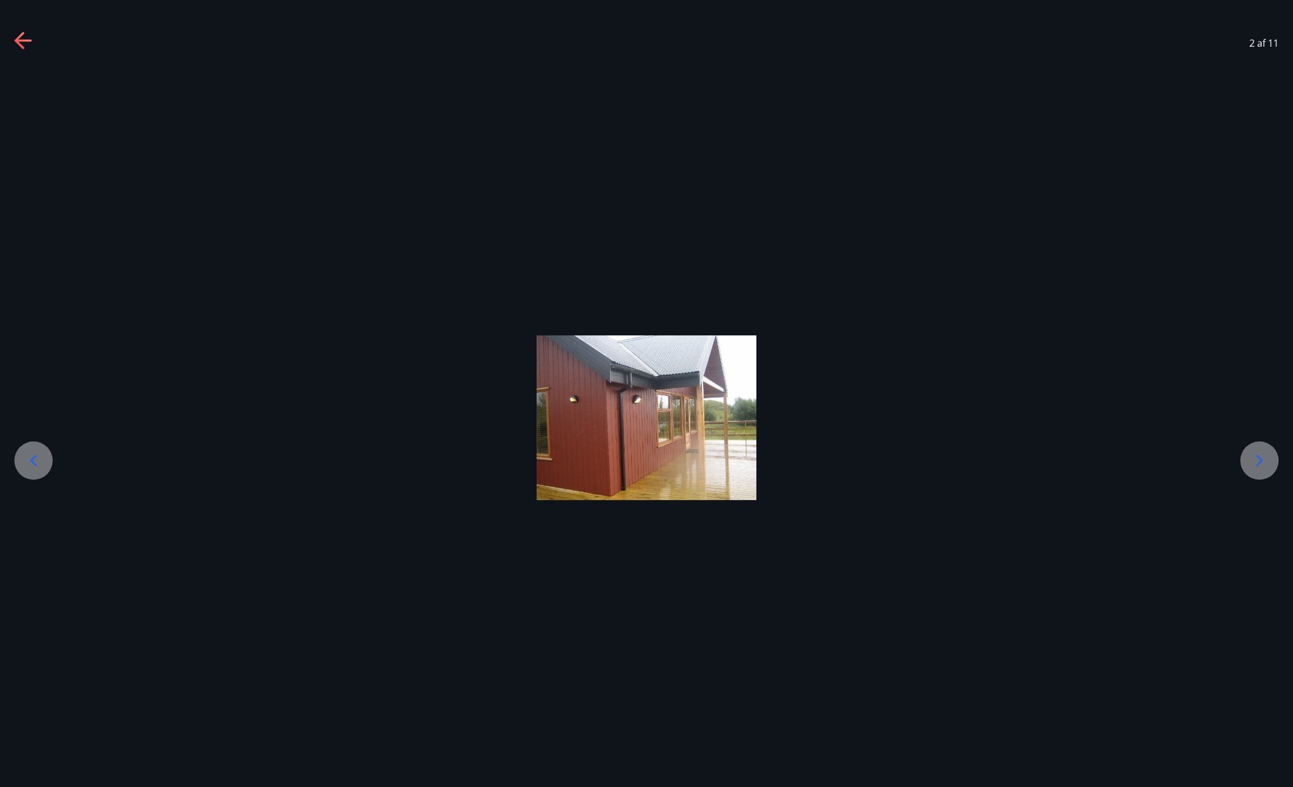
click at [1251, 455] on icon at bounding box center [1259, 460] width 19 height 19
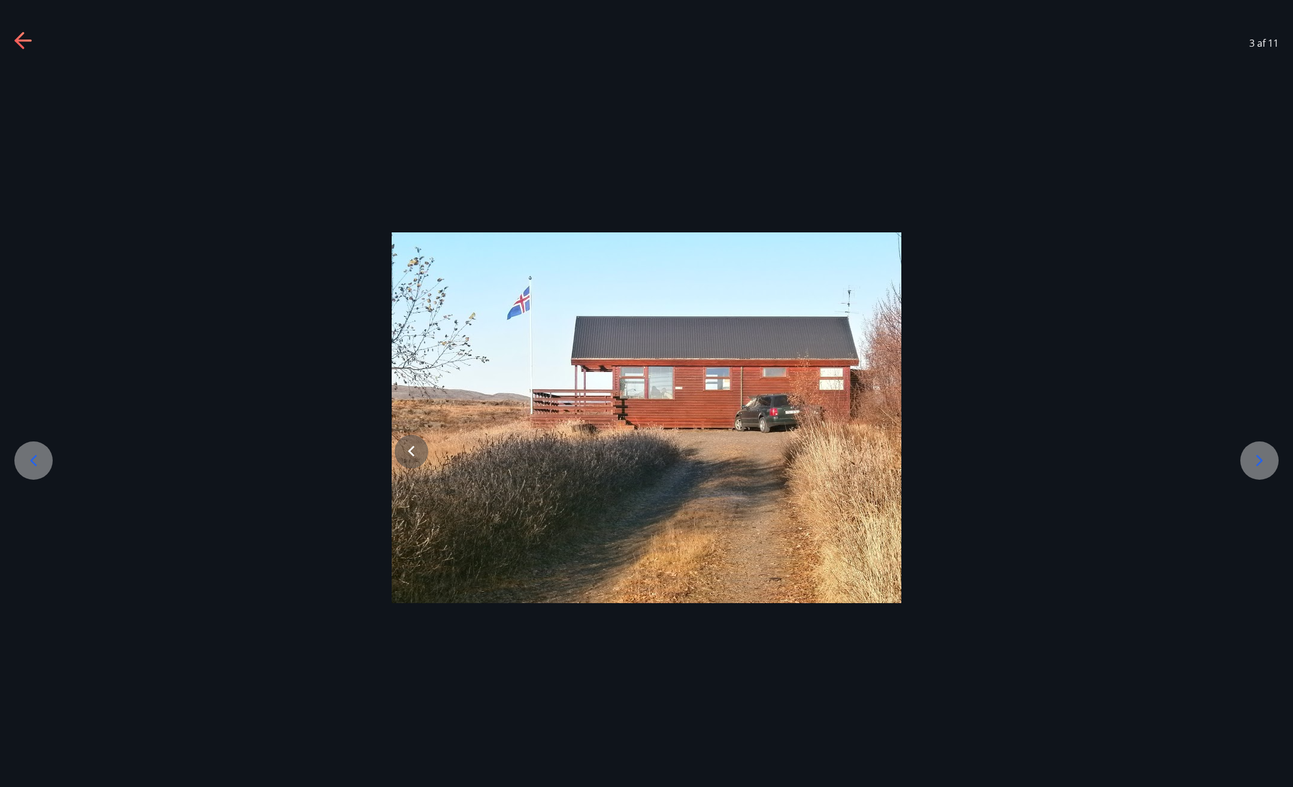
click at [1251, 455] on icon at bounding box center [1259, 460] width 19 height 19
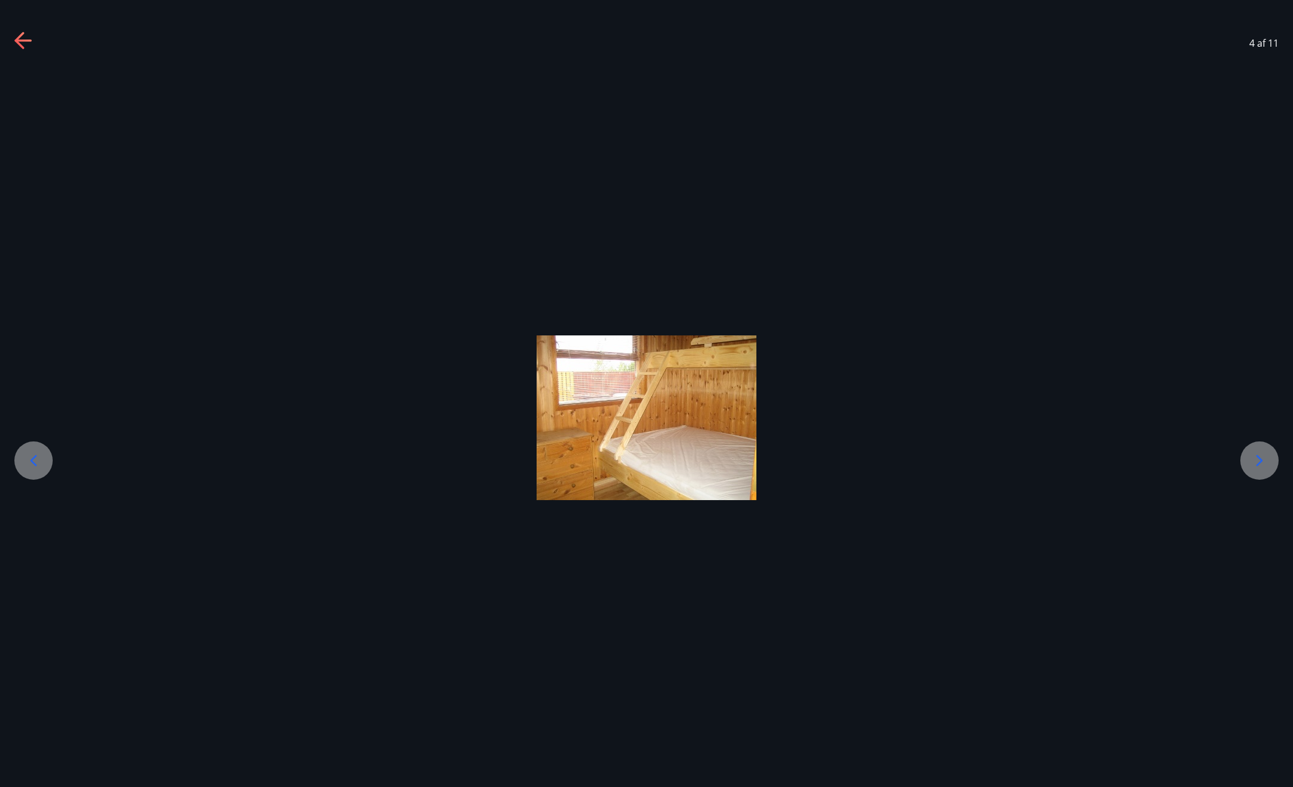
click at [1250, 455] on icon at bounding box center [1259, 460] width 19 height 19
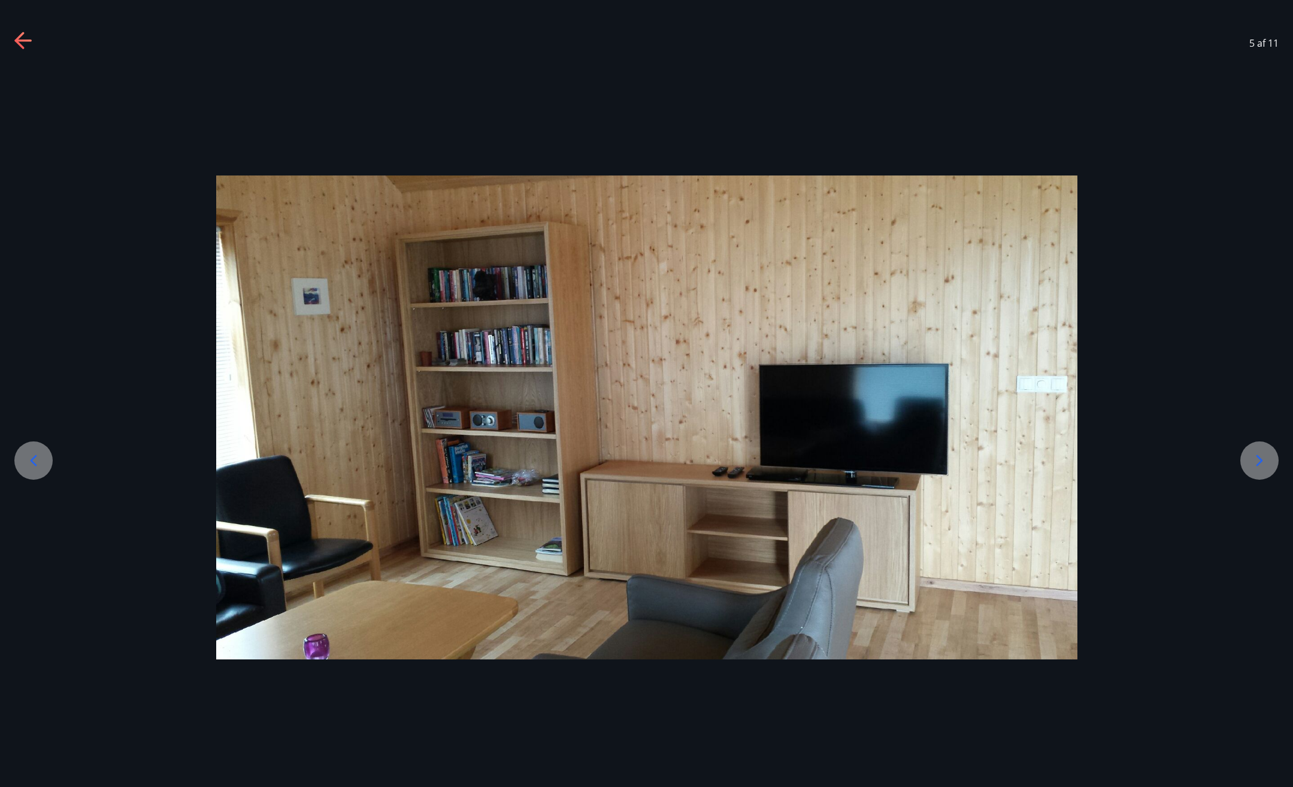
click at [1250, 455] on icon at bounding box center [1259, 460] width 19 height 19
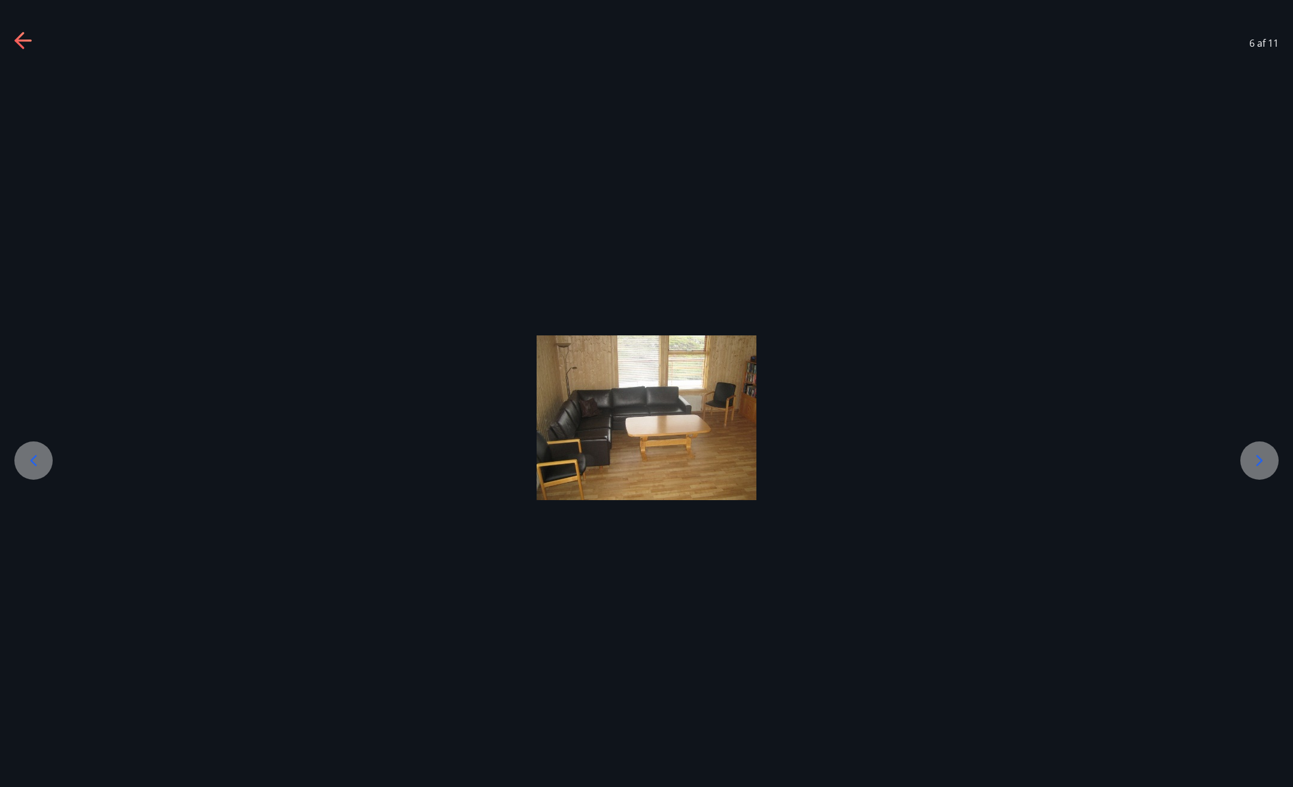
click at [1250, 455] on icon at bounding box center [1259, 460] width 19 height 19
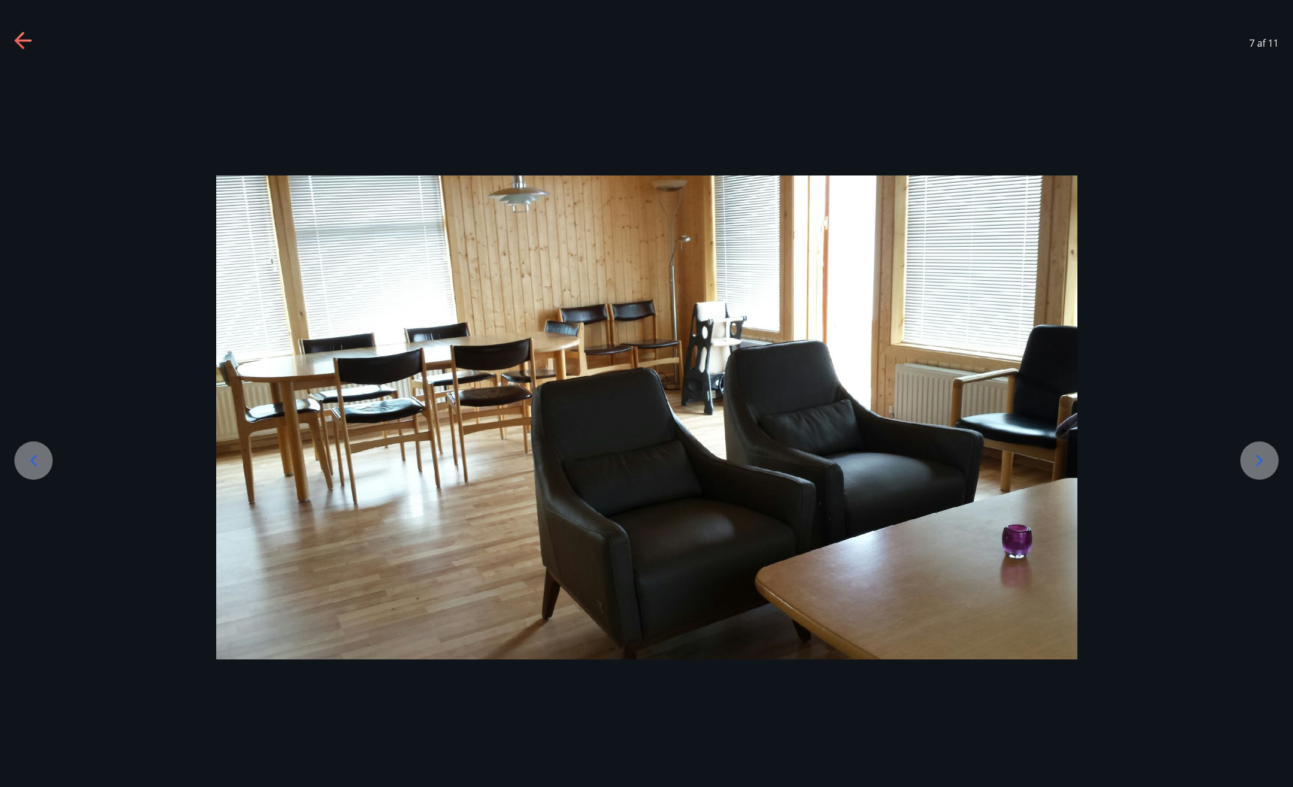
click at [1250, 455] on icon at bounding box center [1259, 460] width 19 height 19
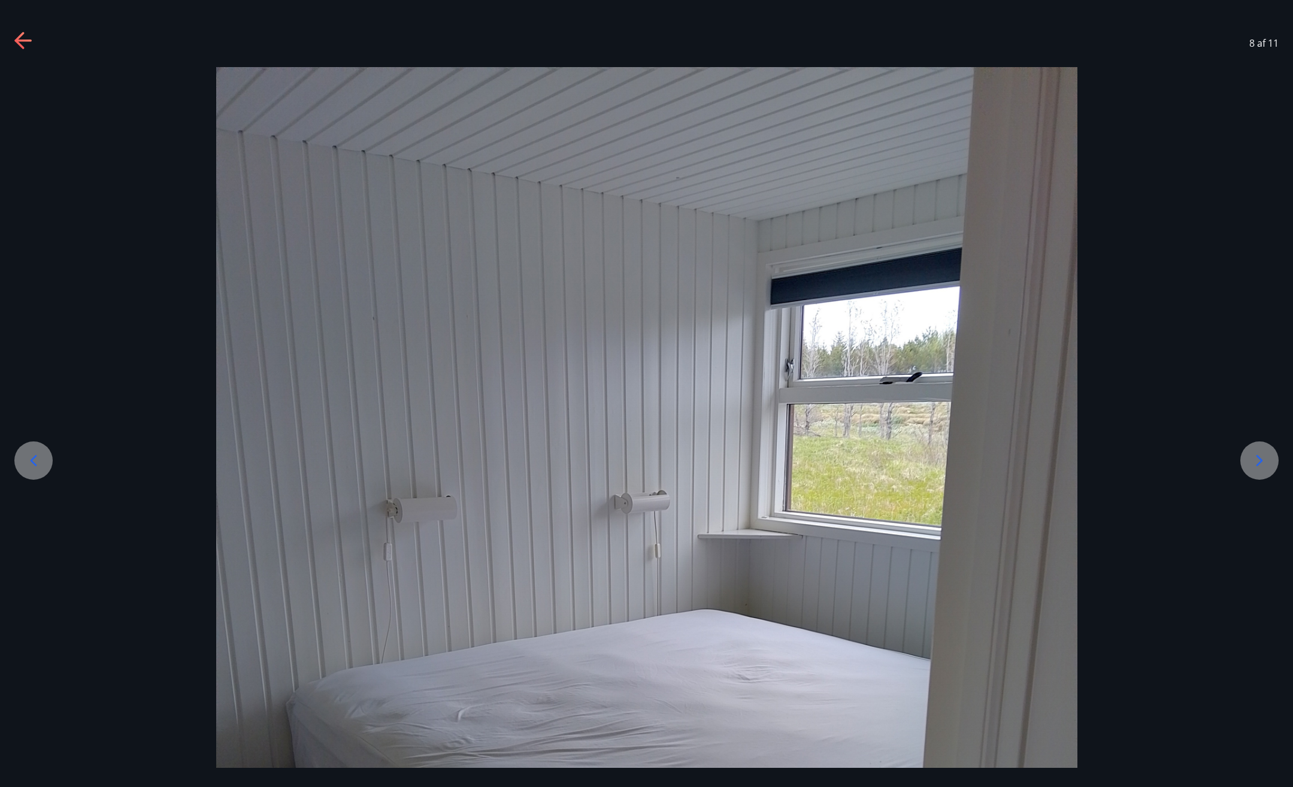
click at [1250, 454] on icon at bounding box center [1259, 460] width 19 height 19
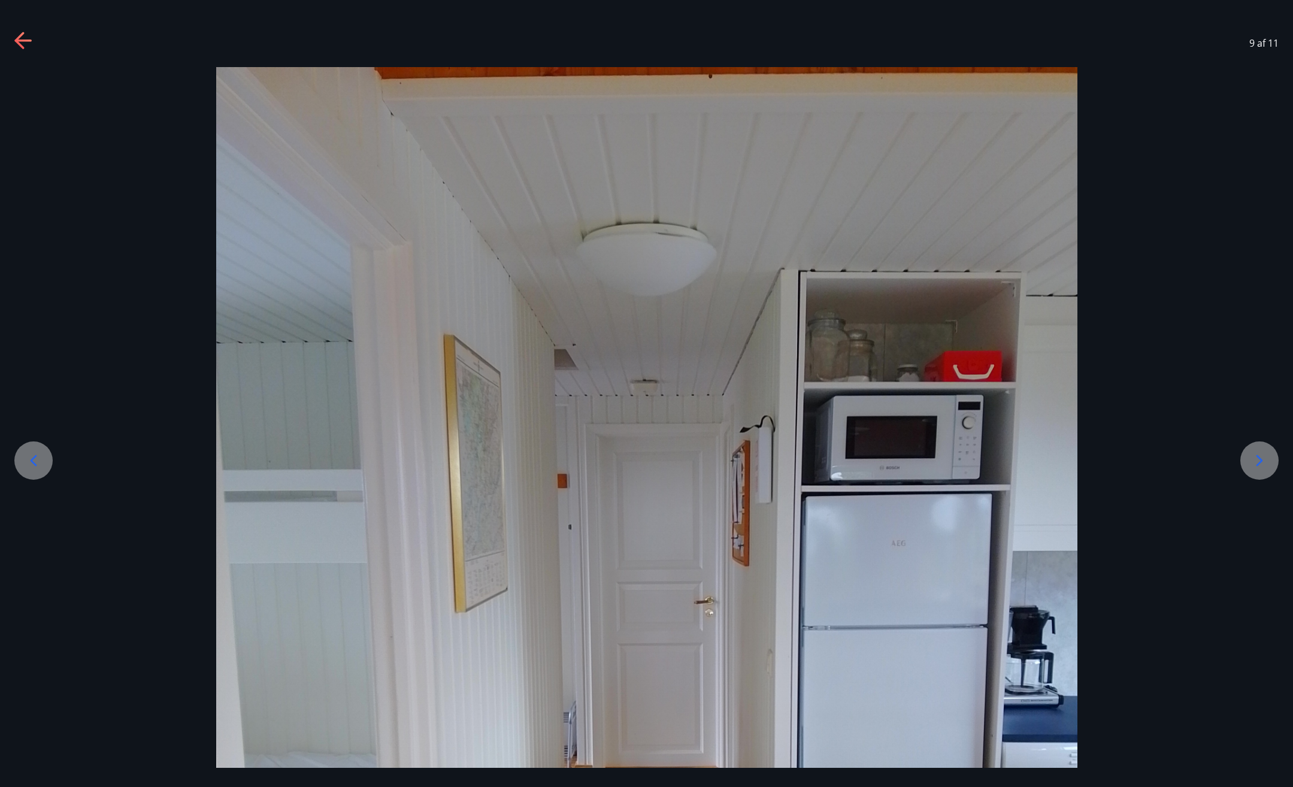
click at [1249, 452] on div at bounding box center [1259, 460] width 38 height 38
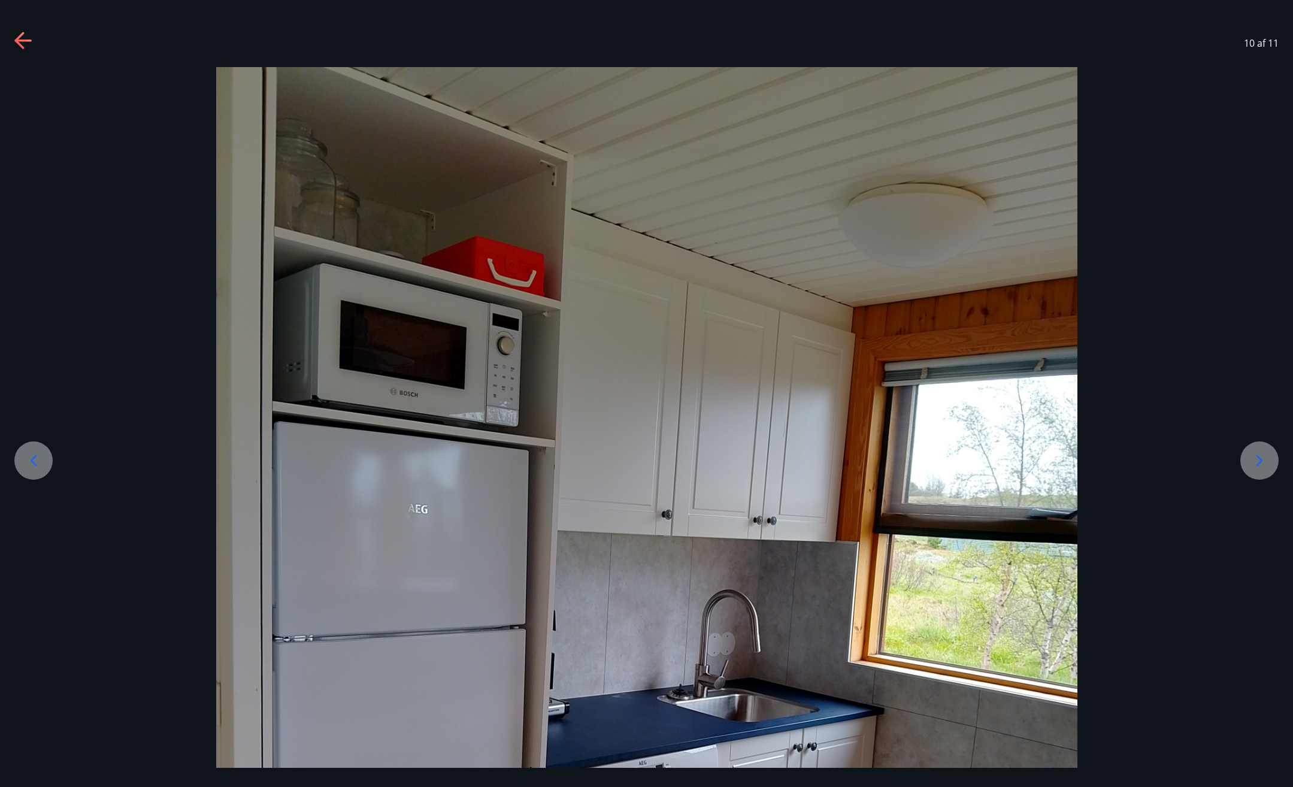
click at [1259, 460] on icon at bounding box center [1259, 460] width 19 height 19
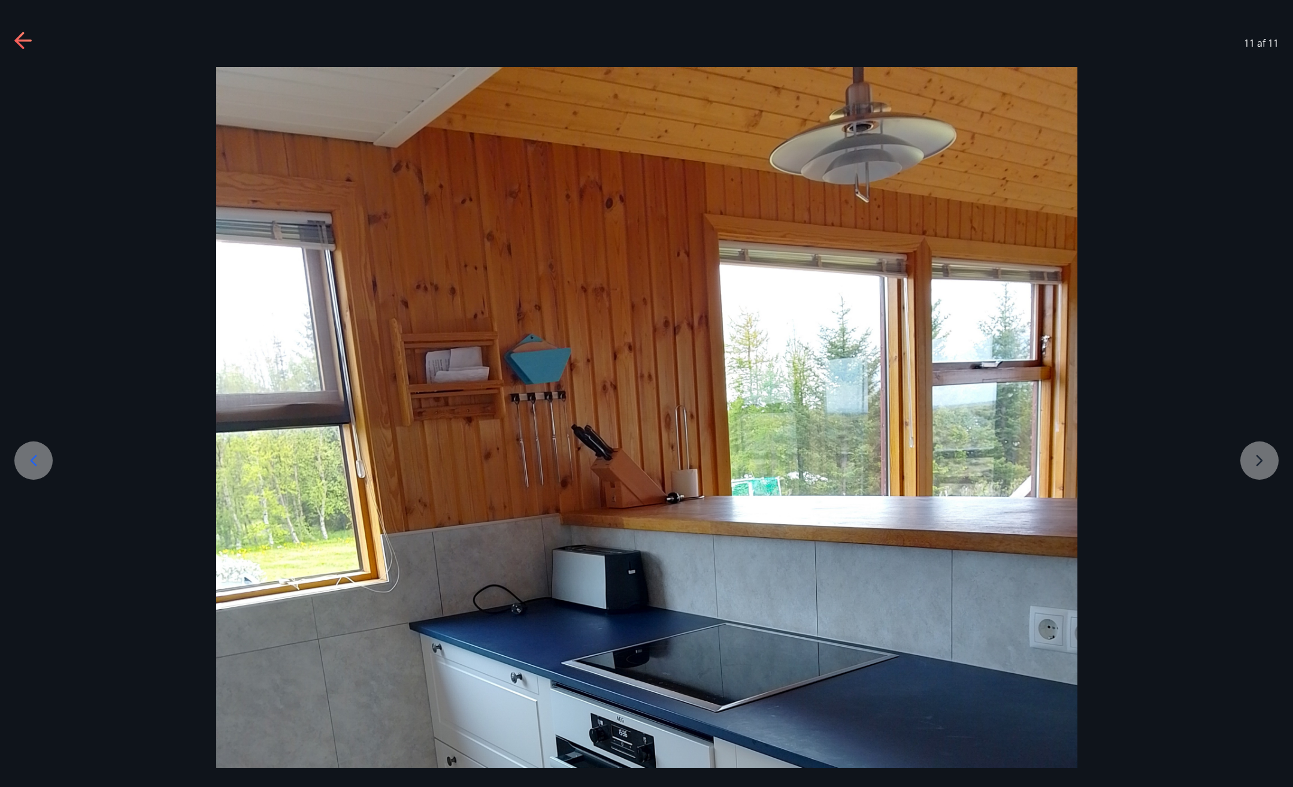
click at [1259, 460] on div at bounding box center [646, 641] width 1293 height 1148
click at [24, 44] on icon at bounding box center [23, 41] width 19 height 19
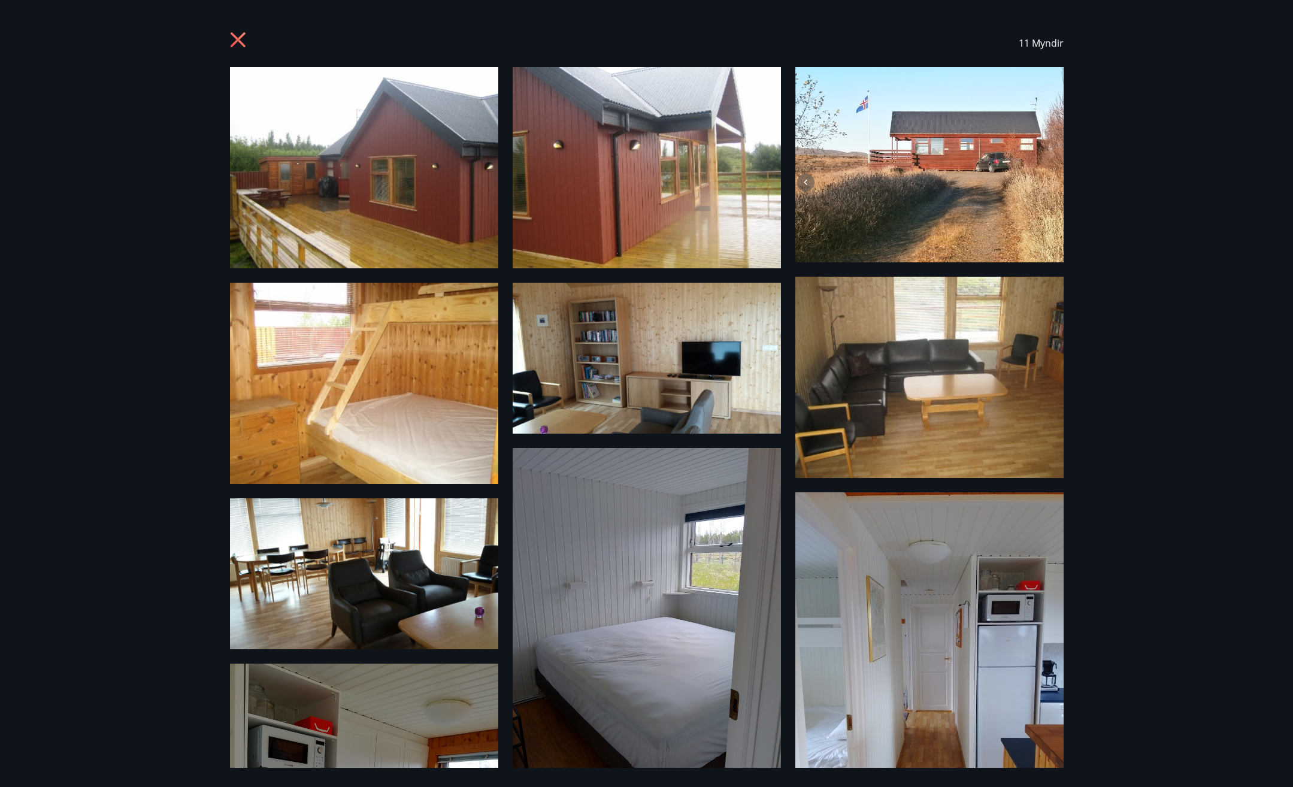
click at [23, 44] on div "11 Myndir" at bounding box center [646, 393] width 1293 height 787
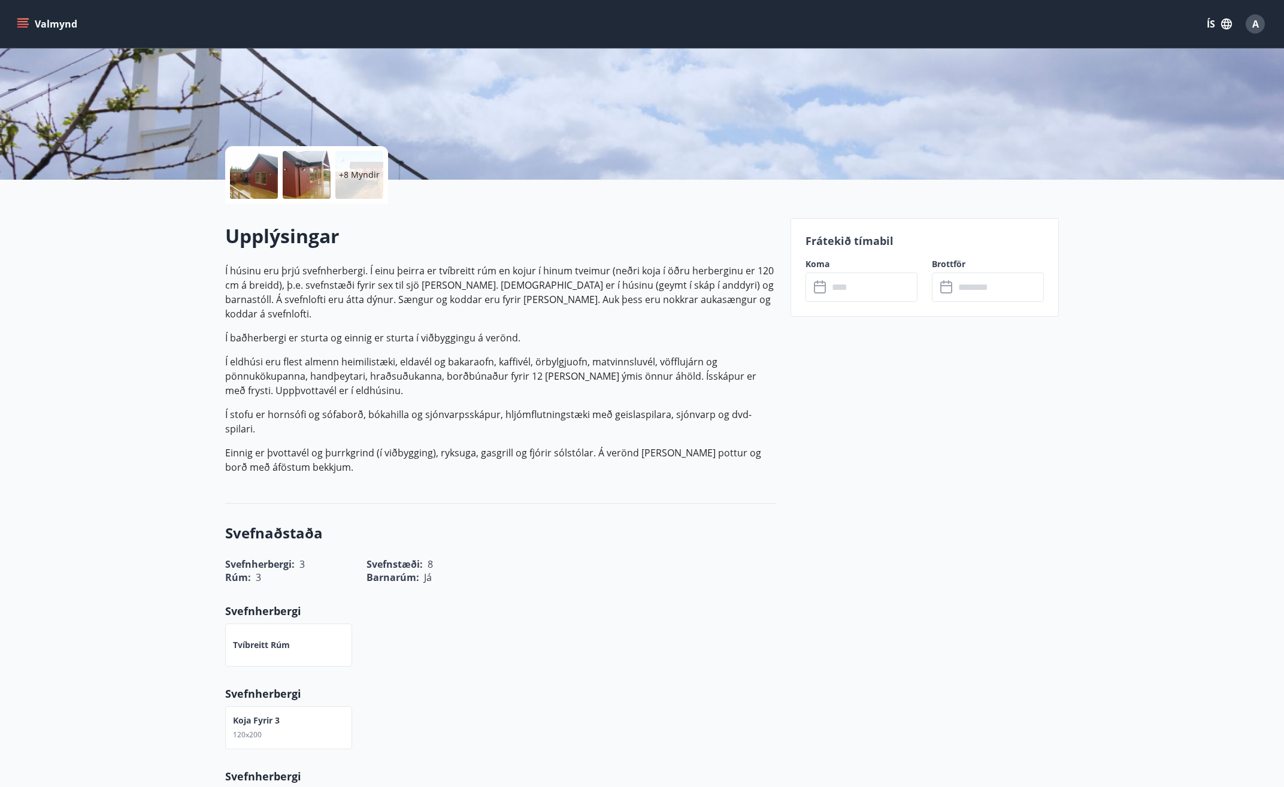
click at [47, 20] on button "Valmynd" at bounding box center [48, 24] width 68 height 22
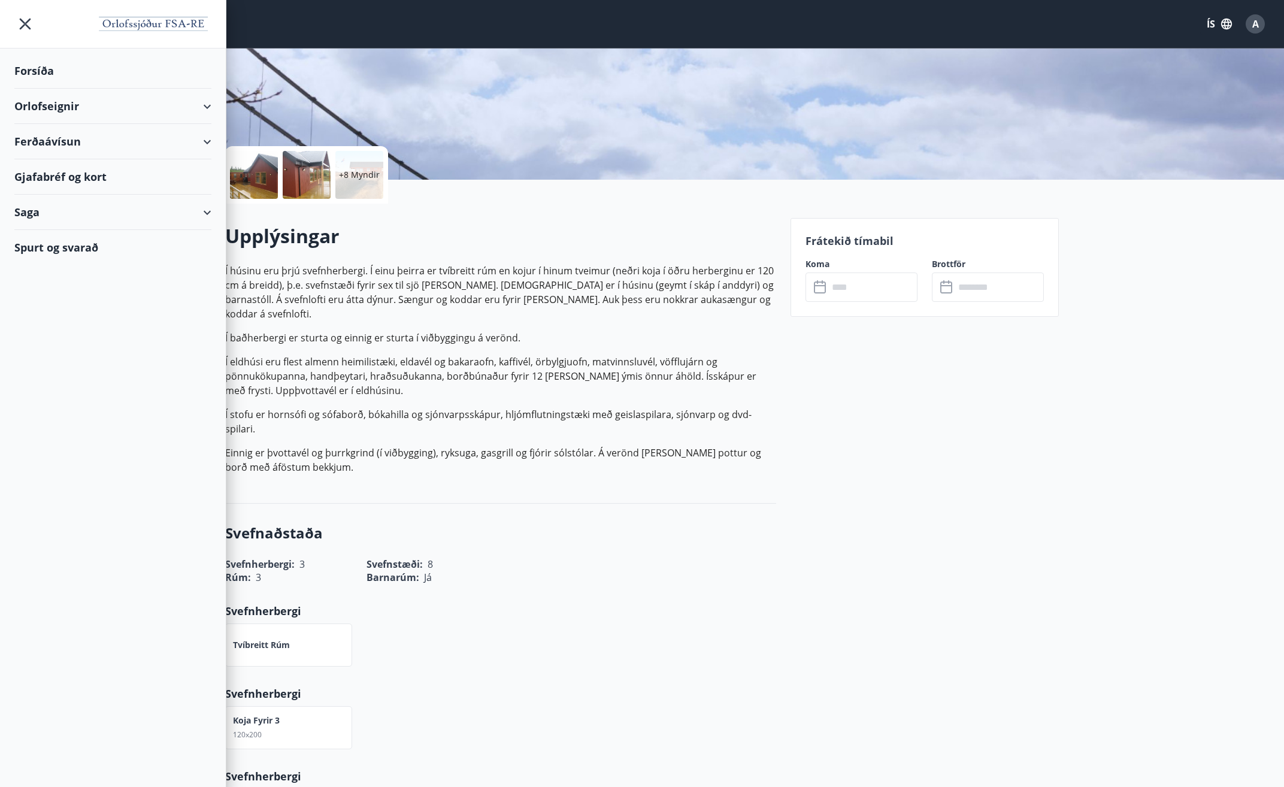
click at [208, 106] on div "Orlofseignir" at bounding box center [112, 106] width 197 height 35
click at [58, 136] on div "Framboð" at bounding box center [113, 136] width 178 height 25
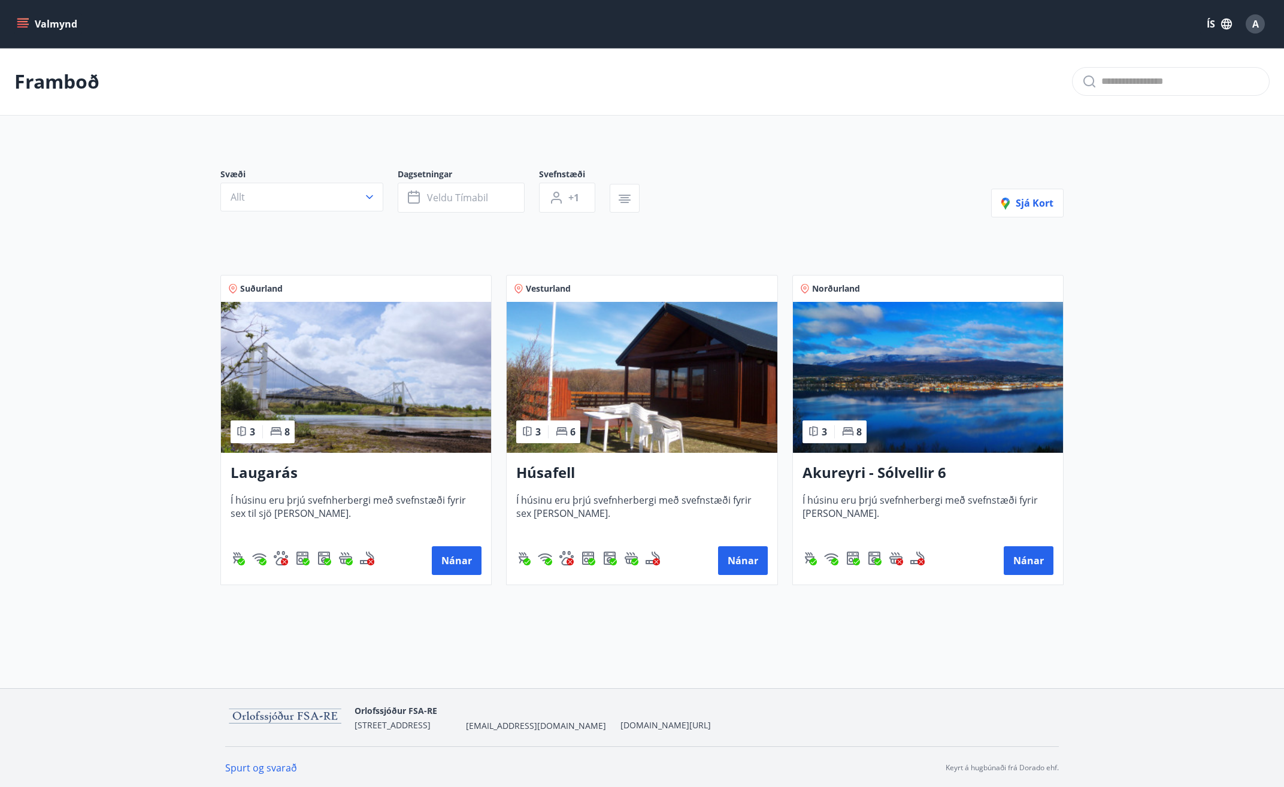
scroll to position [2, 0]
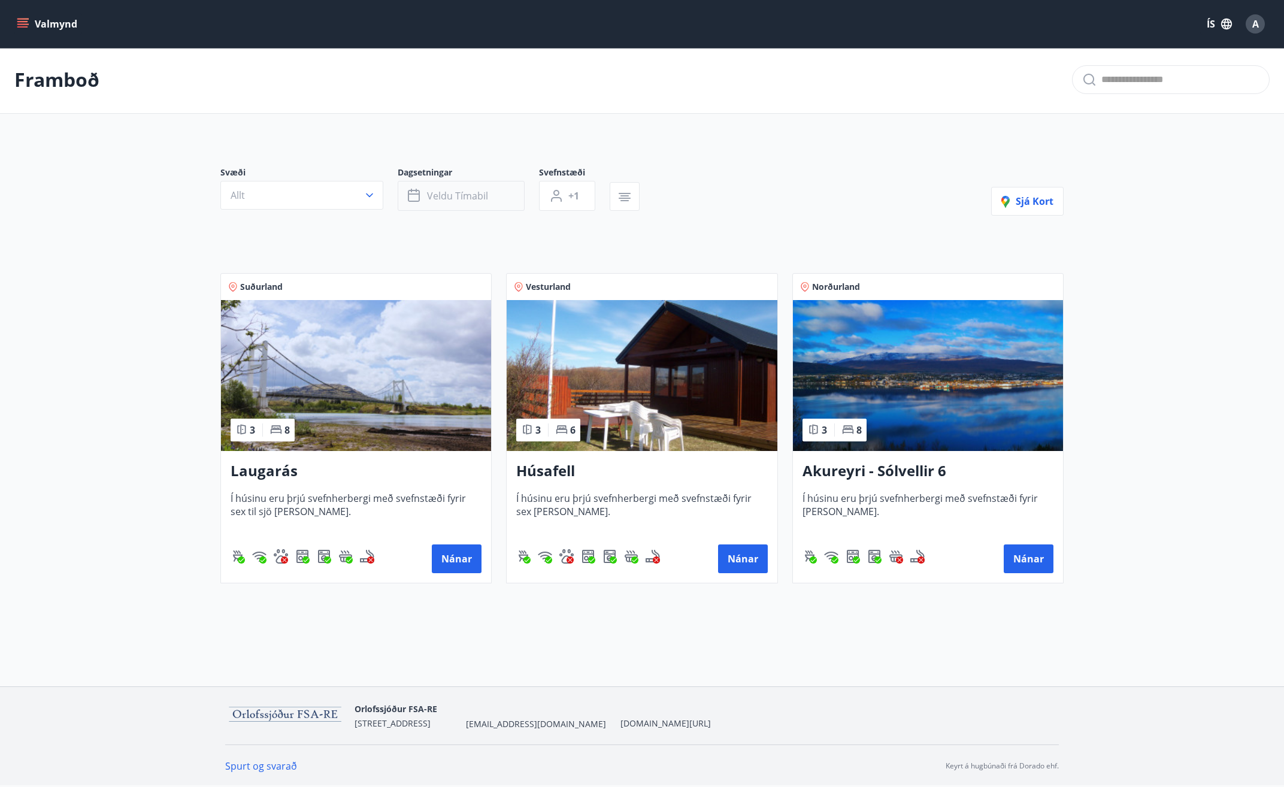
click at [472, 190] on span "Veldu tímabil" at bounding box center [457, 195] width 61 height 13
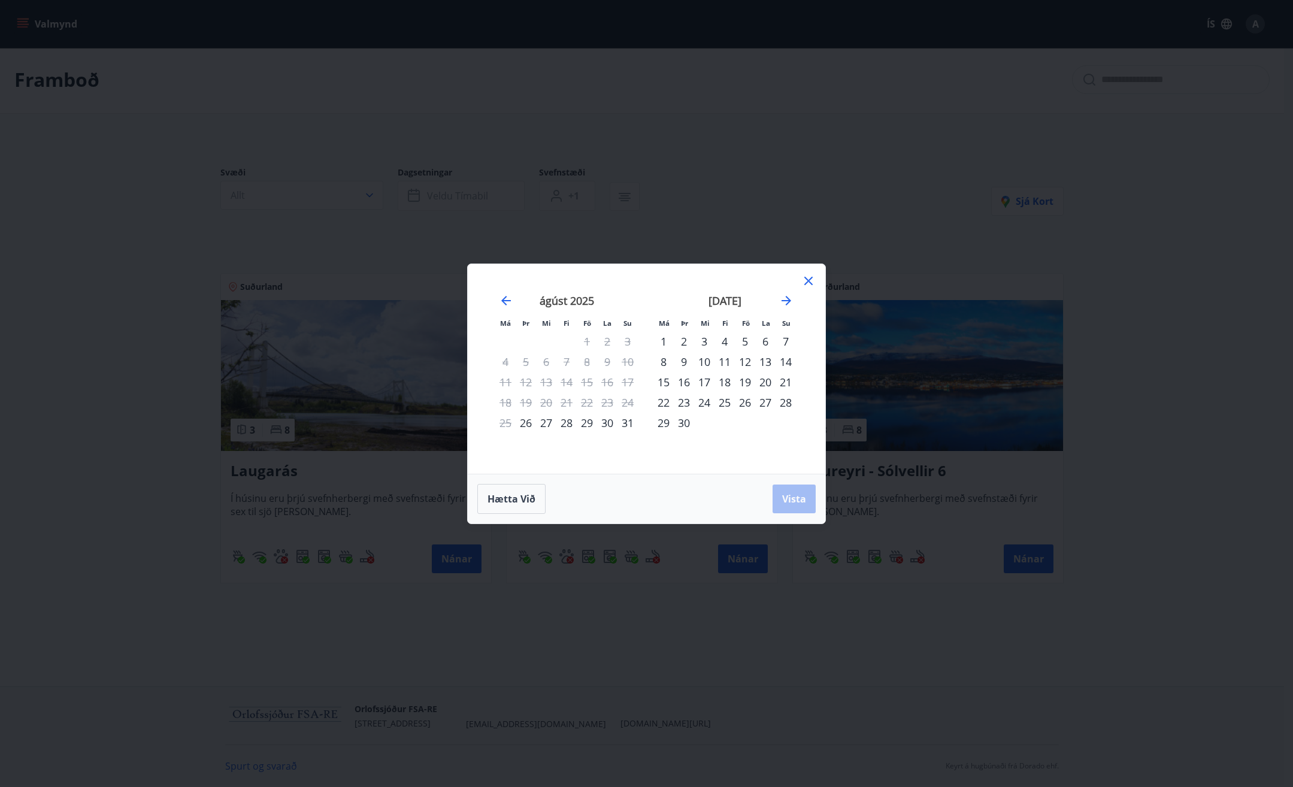
click at [744, 343] on div "5" at bounding box center [745, 341] width 20 height 20
click at [789, 343] on div "7" at bounding box center [785, 341] width 20 height 20
click at [790, 499] on span "Vista" at bounding box center [794, 498] width 24 height 13
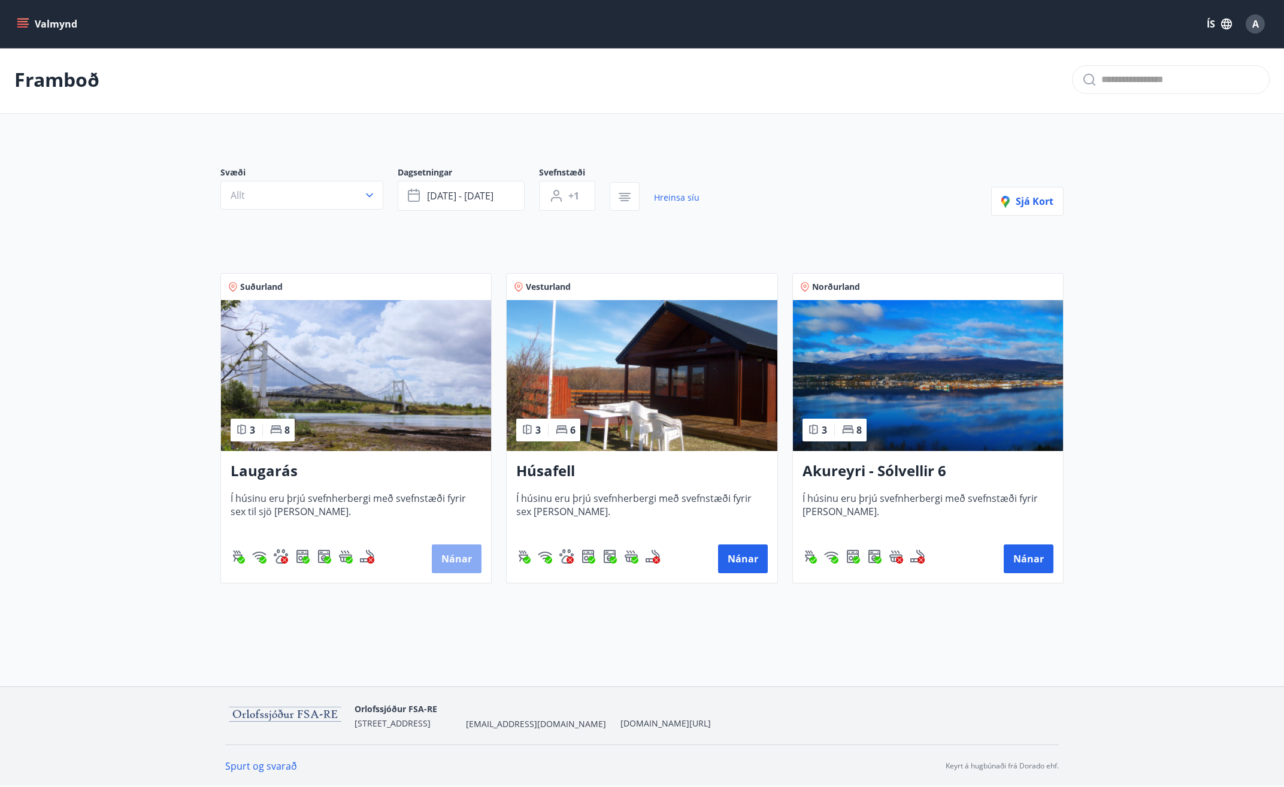
click at [465, 562] on button "Nánar" at bounding box center [457, 558] width 50 height 29
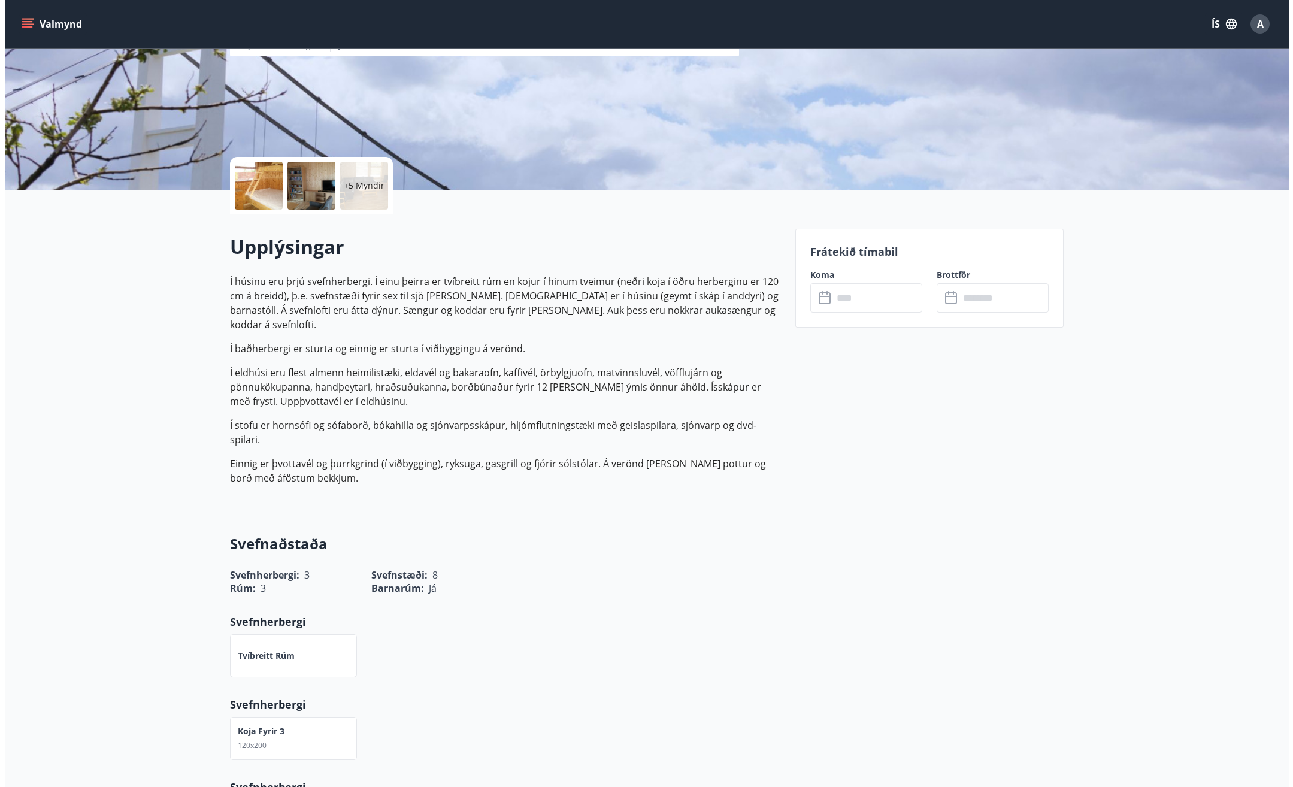
scroll to position [180, 0]
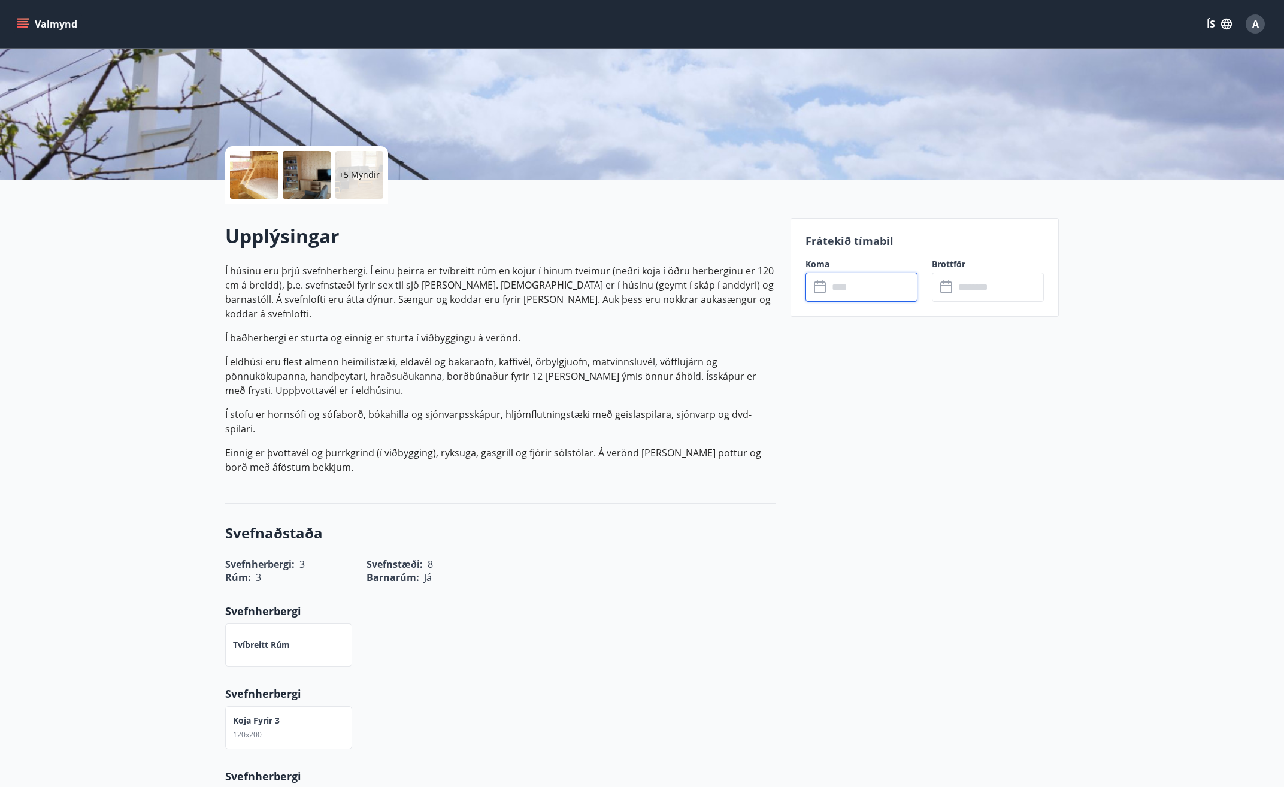
click at [854, 284] on input "text" at bounding box center [872, 286] width 89 height 29
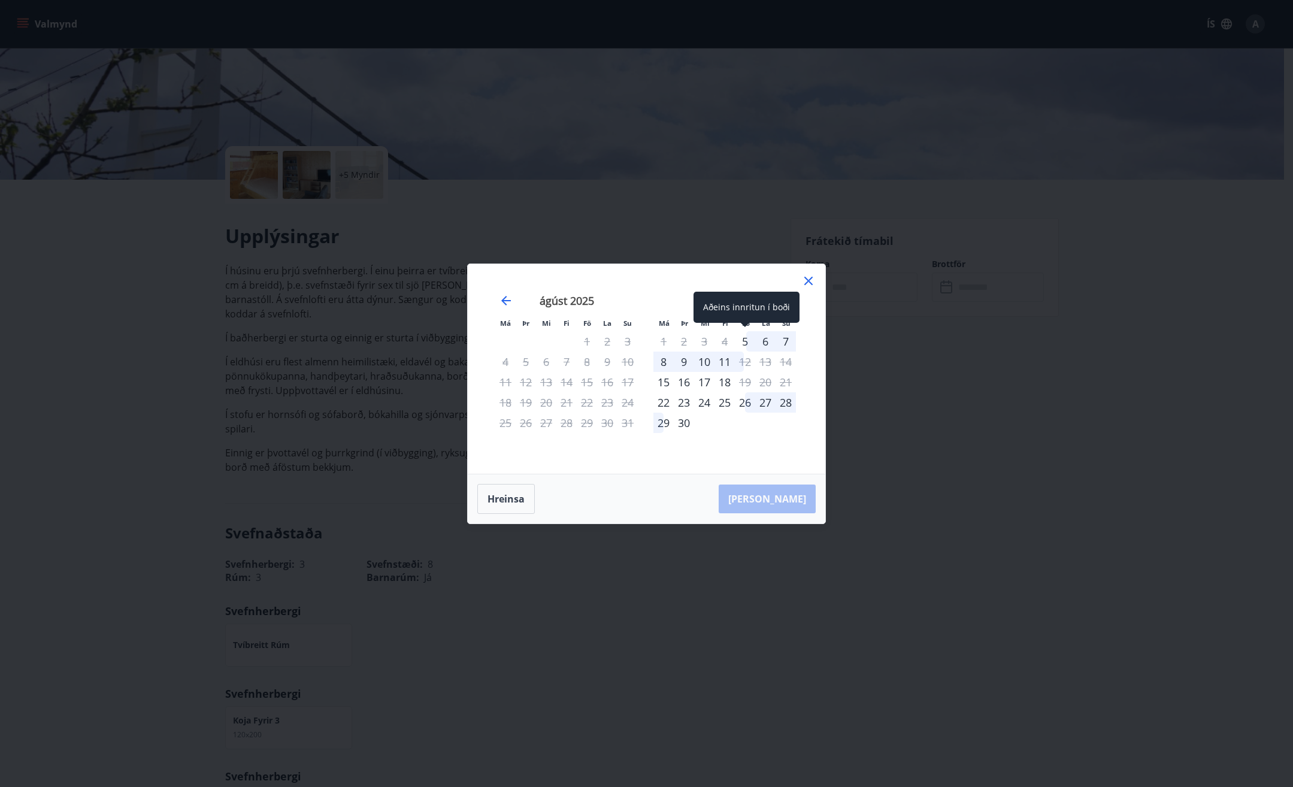
click at [744, 338] on div "5" at bounding box center [745, 341] width 20 height 20
